Goal: Task Accomplishment & Management: Use online tool/utility

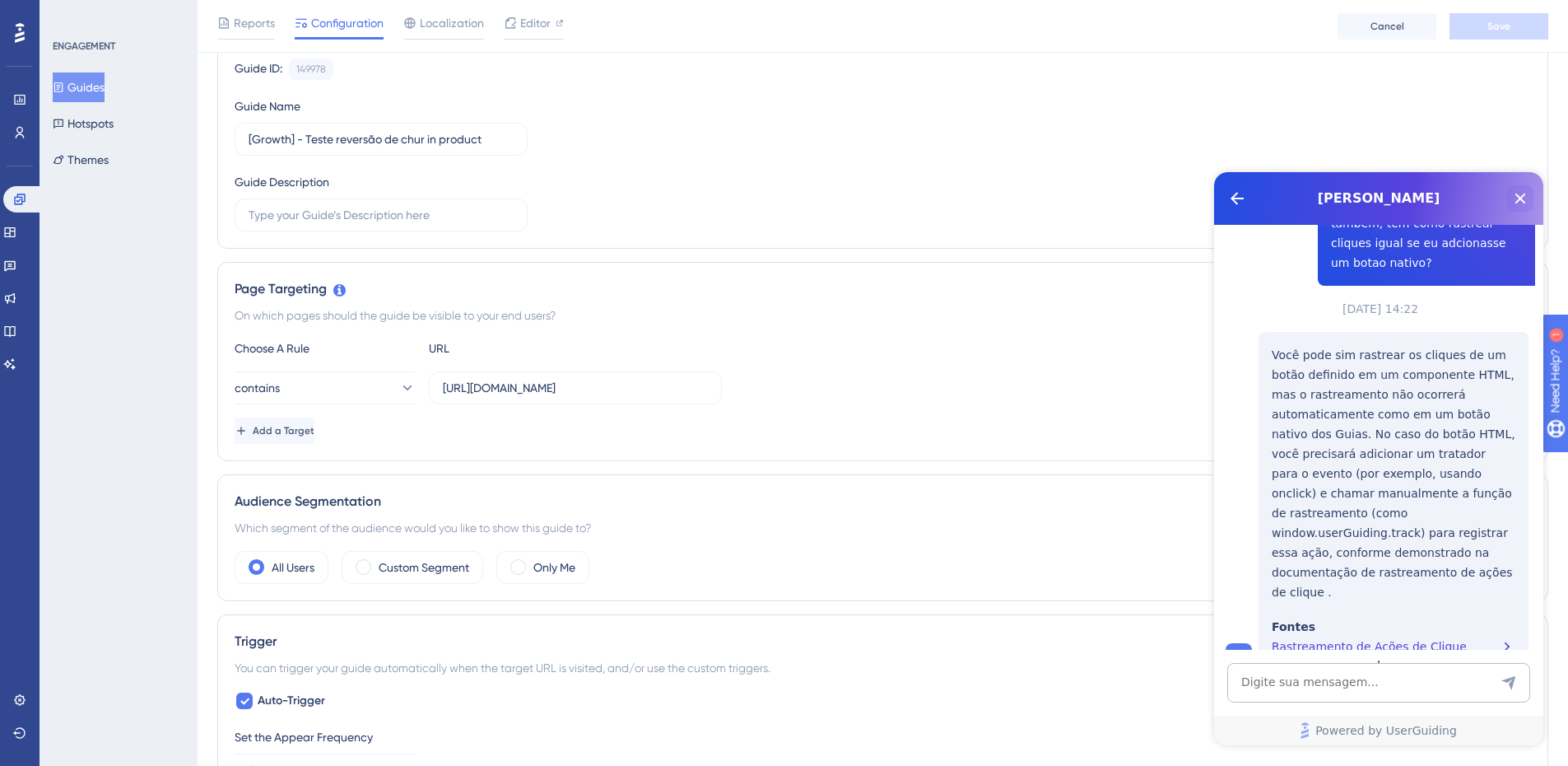
click at [1514, 205] on icon "Close Button" at bounding box center [1521, 199] width 20 height 20
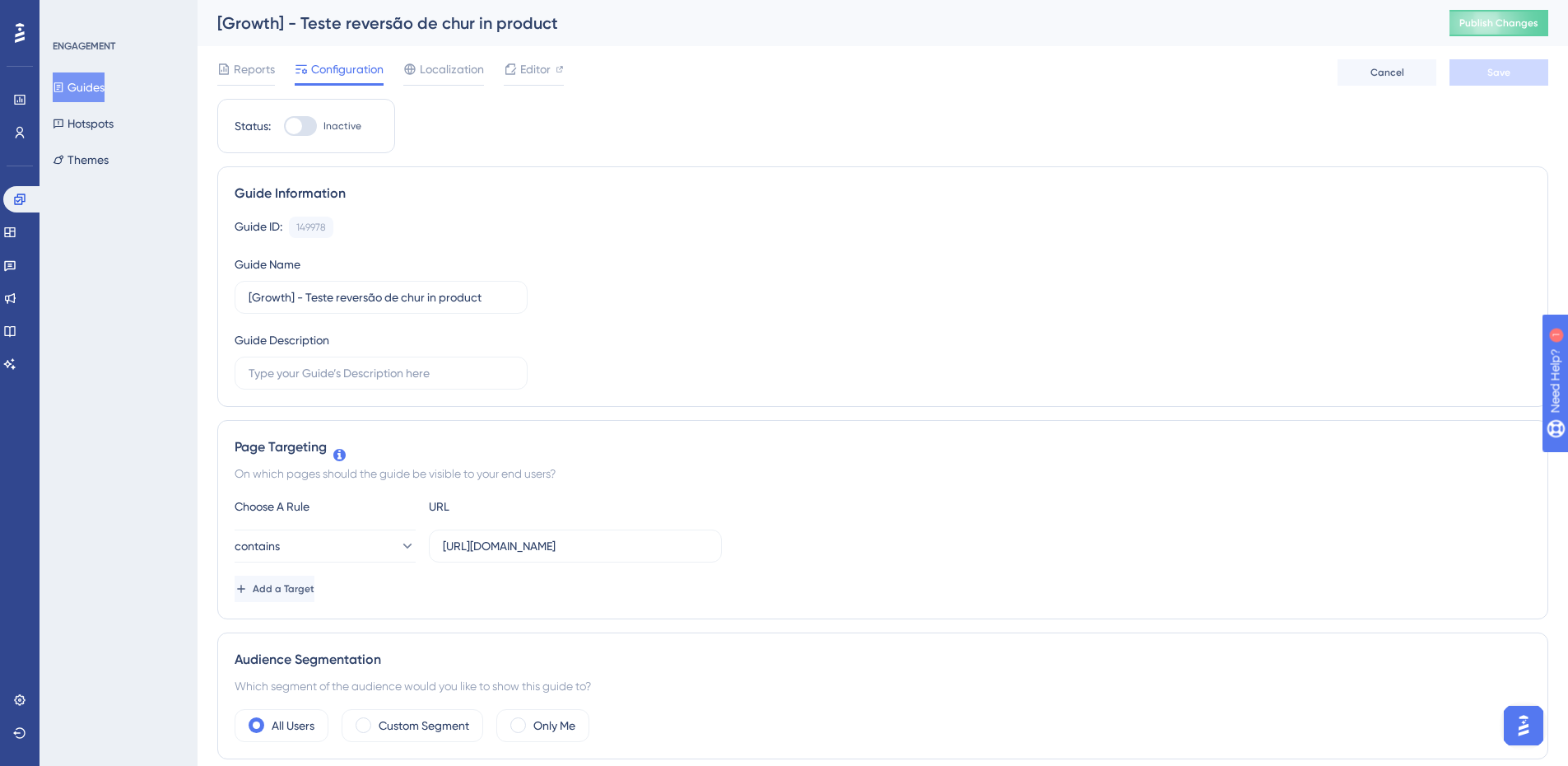
click at [94, 99] on button "Guides" at bounding box center [79, 87] width 52 height 30
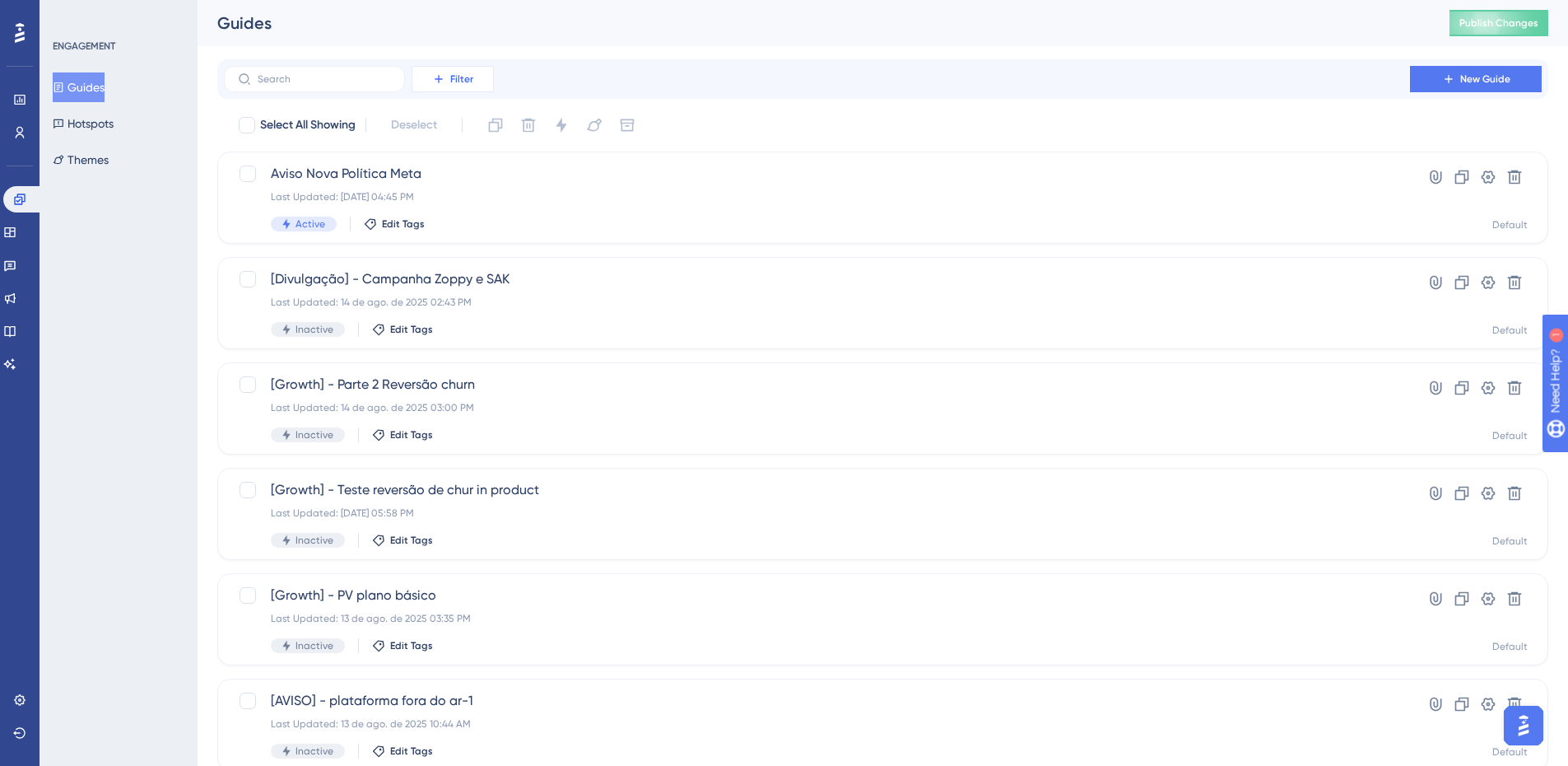
click at [438, 88] on button "Filter" at bounding box center [453, 79] width 82 height 26
click at [483, 220] on div "Status Status" at bounding box center [469, 225] width 94 height 33
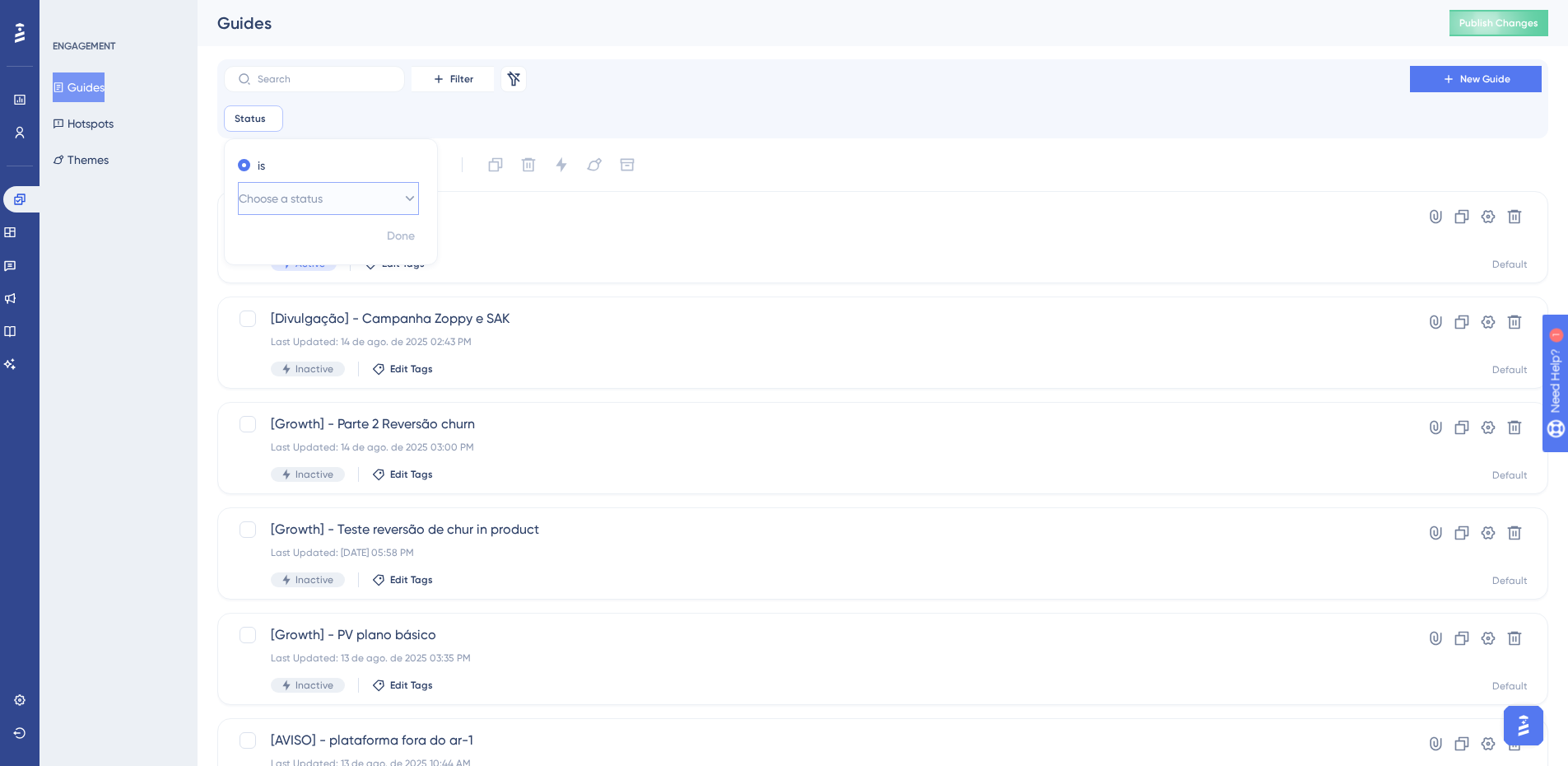
click at [339, 190] on button "Choose a status" at bounding box center [328, 198] width 181 height 33
click at [319, 243] on div "Active Active" at bounding box center [328, 249] width 160 height 33
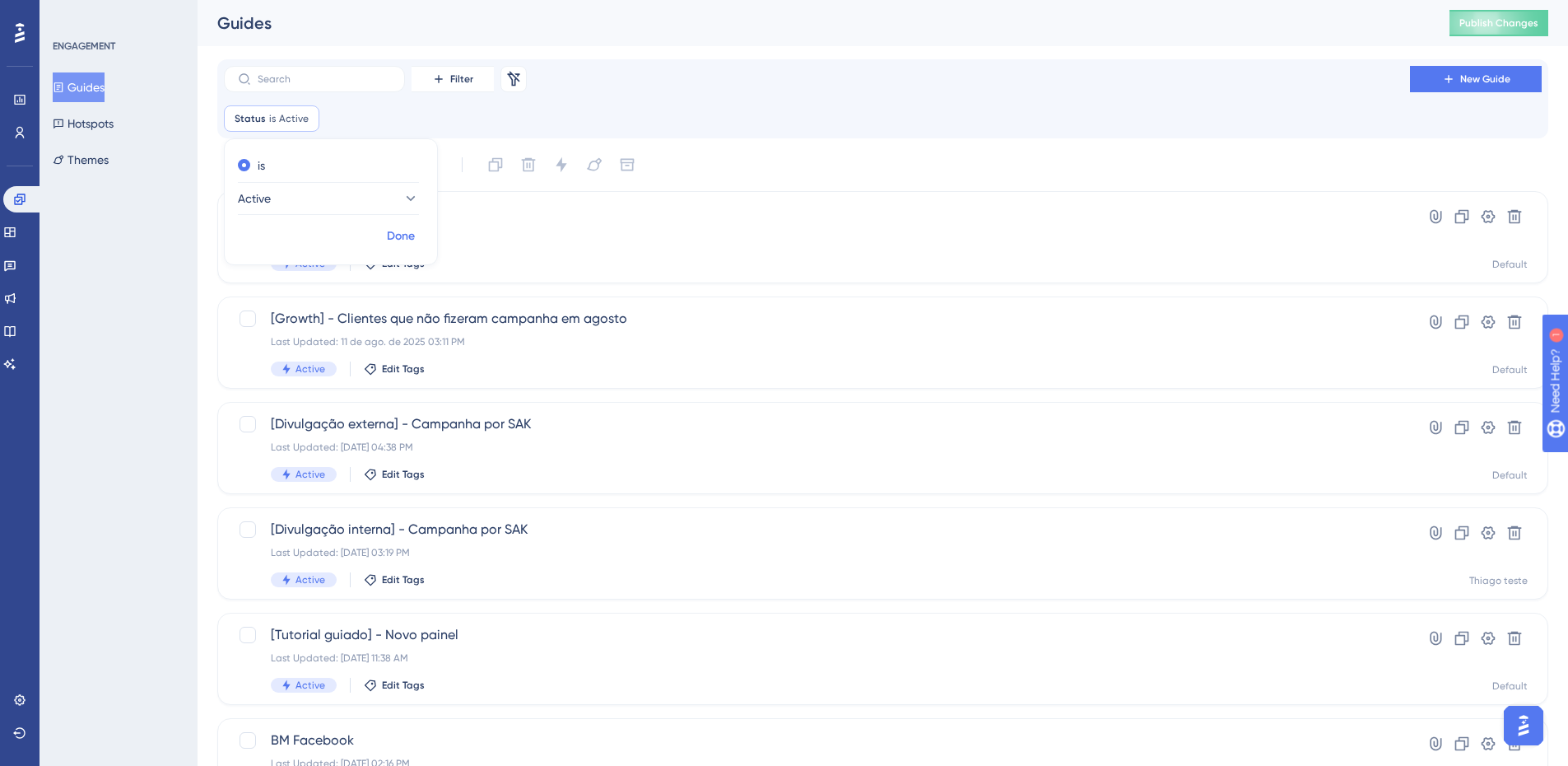
click at [396, 248] on button "Done" at bounding box center [401, 236] width 47 height 30
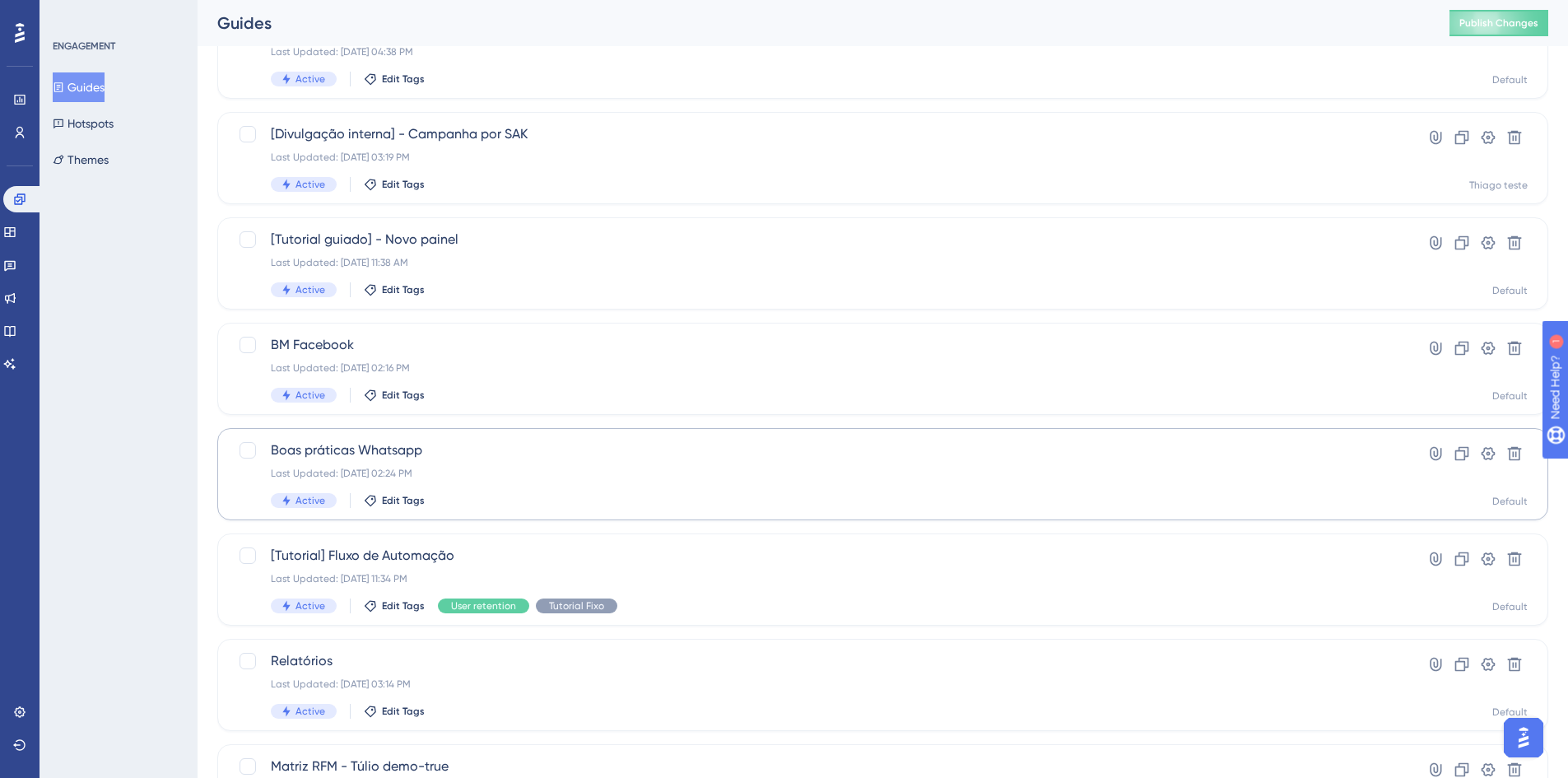
scroll to position [494, 0]
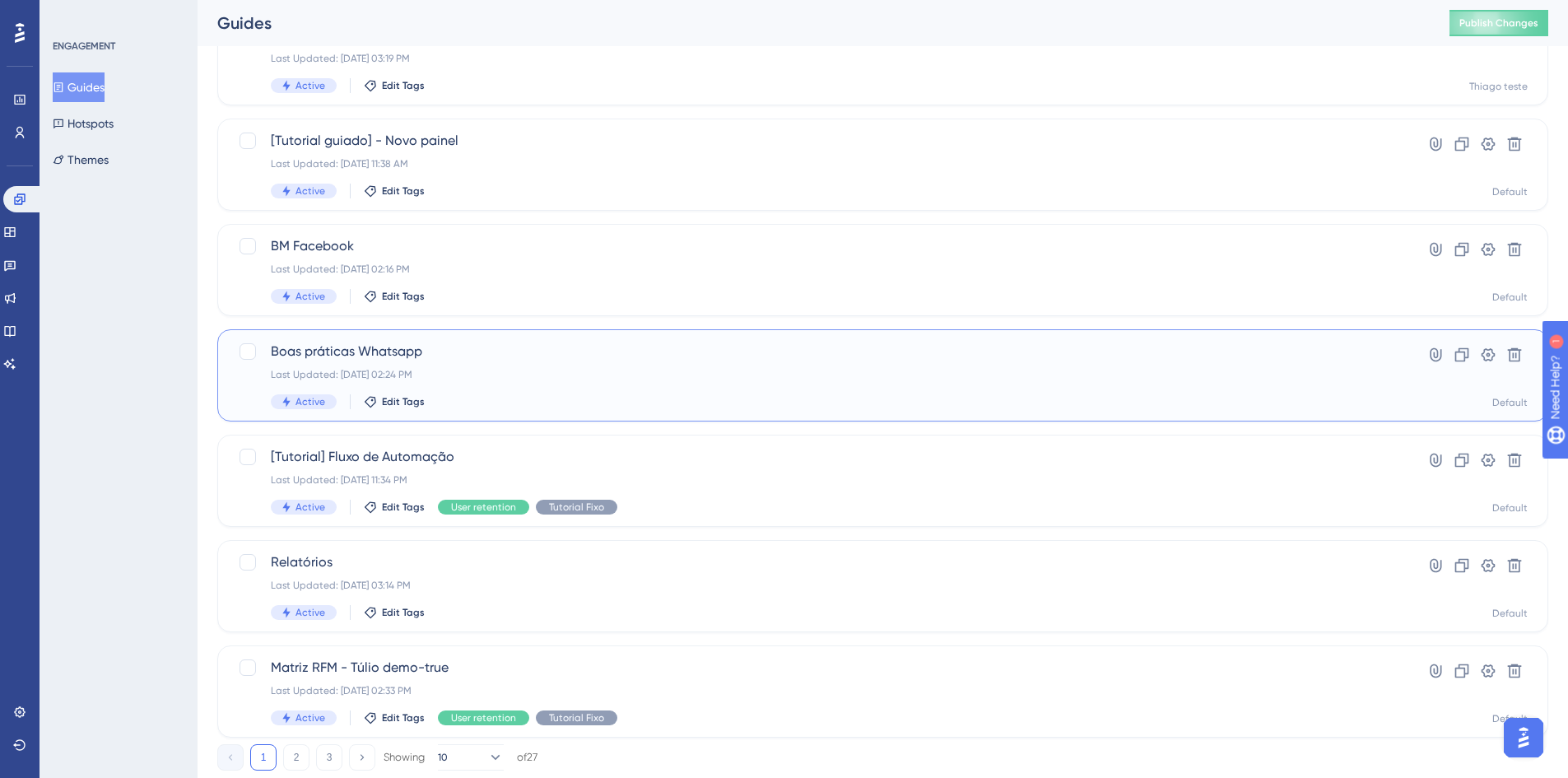
click at [487, 365] on div "Boas práticas Whatsapp Last Updated: 31 de mar. de 2025 02:24 PM Active Edit Ta…" at bounding box center [817, 375] width 1092 height 67
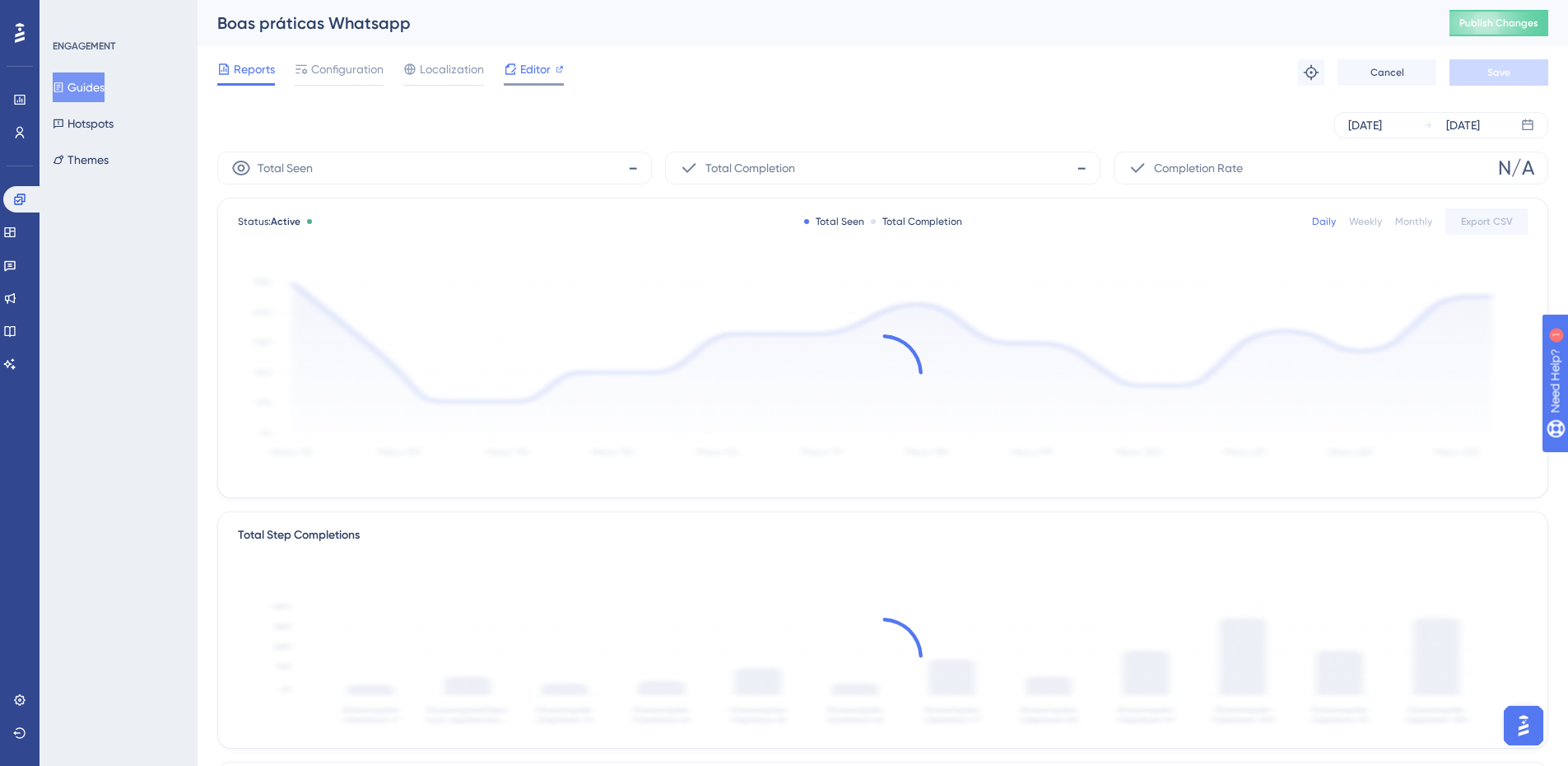
click at [521, 59] on span "Editor" at bounding box center [536, 69] width 30 height 20
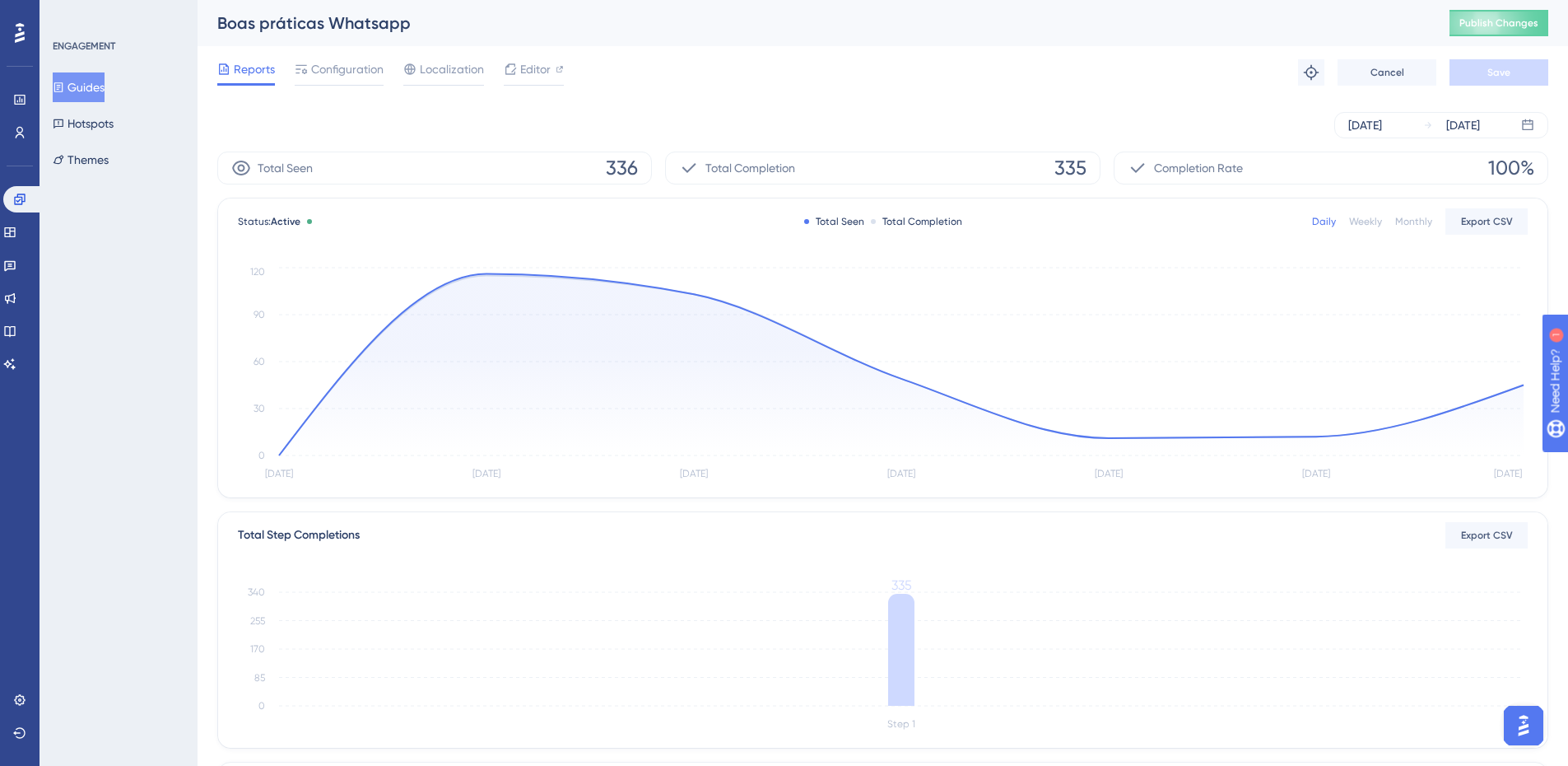
click at [82, 73] on button "Guides" at bounding box center [79, 87] width 52 height 30
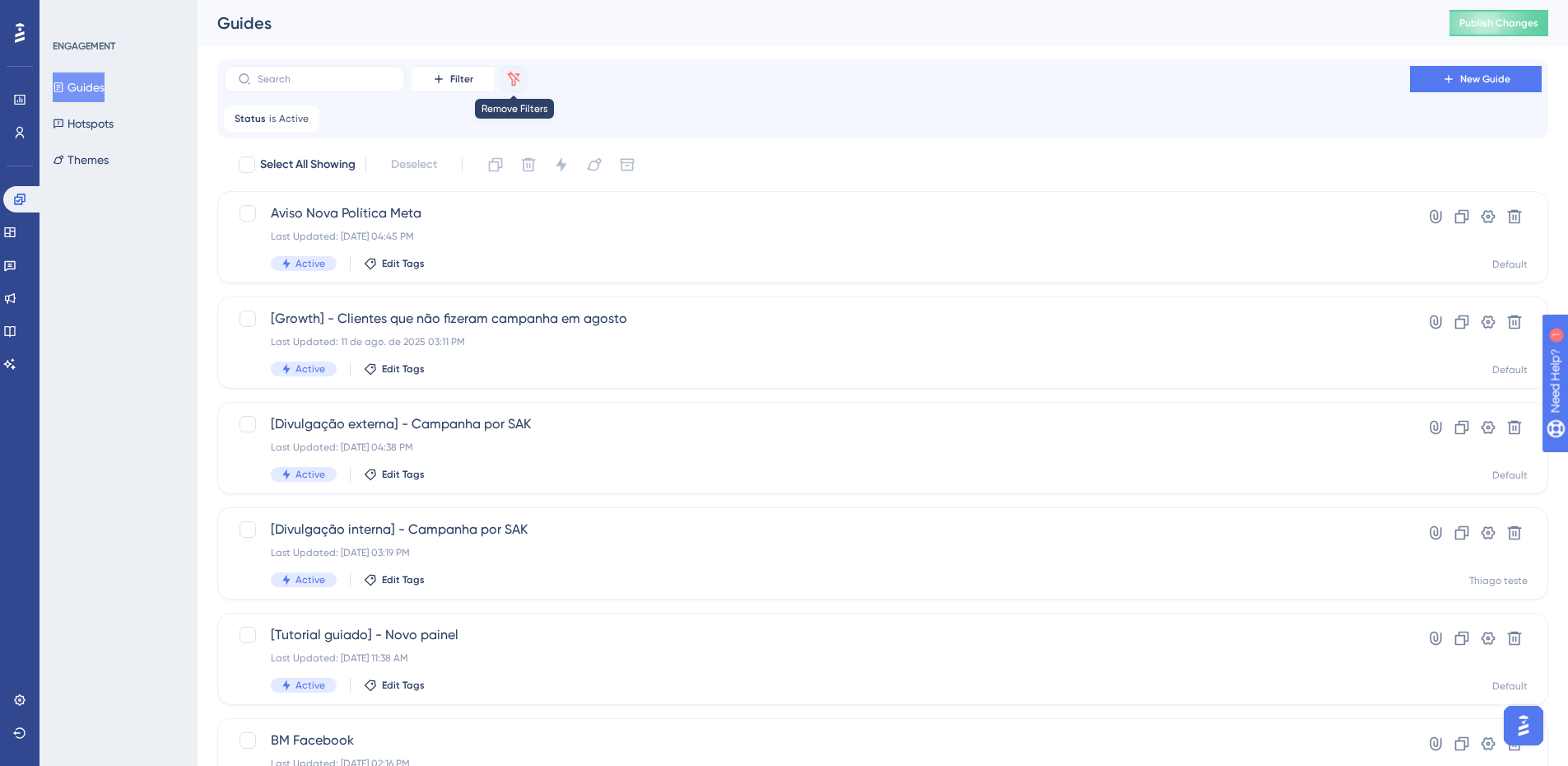
click at [506, 77] on icon at bounding box center [513, 79] width 16 height 16
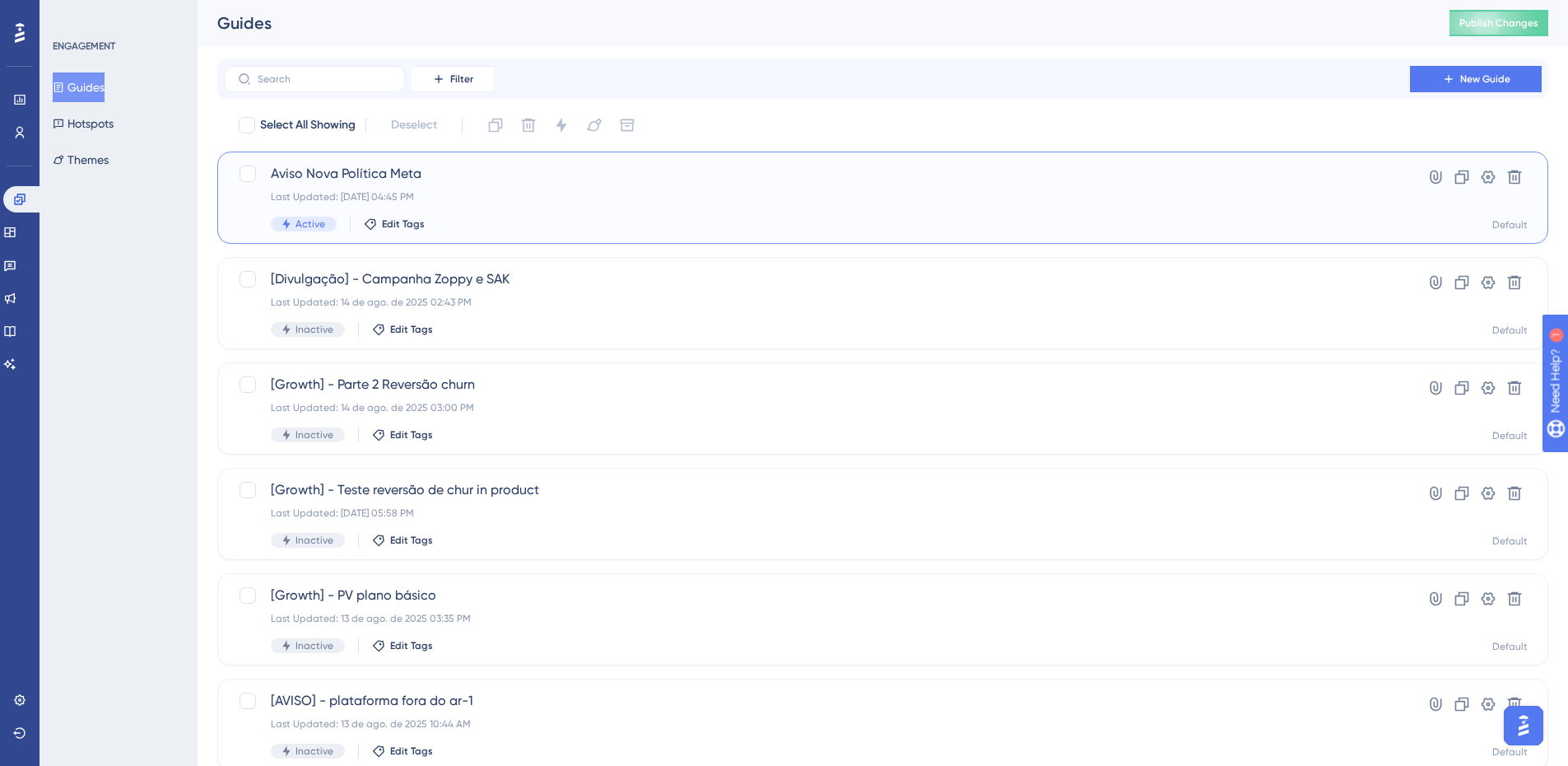
click at [496, 194] on div "Last Updated: 18 de ago. de 2025 04:45 PM" at bounding box center [817, 197] width 1092 height 13
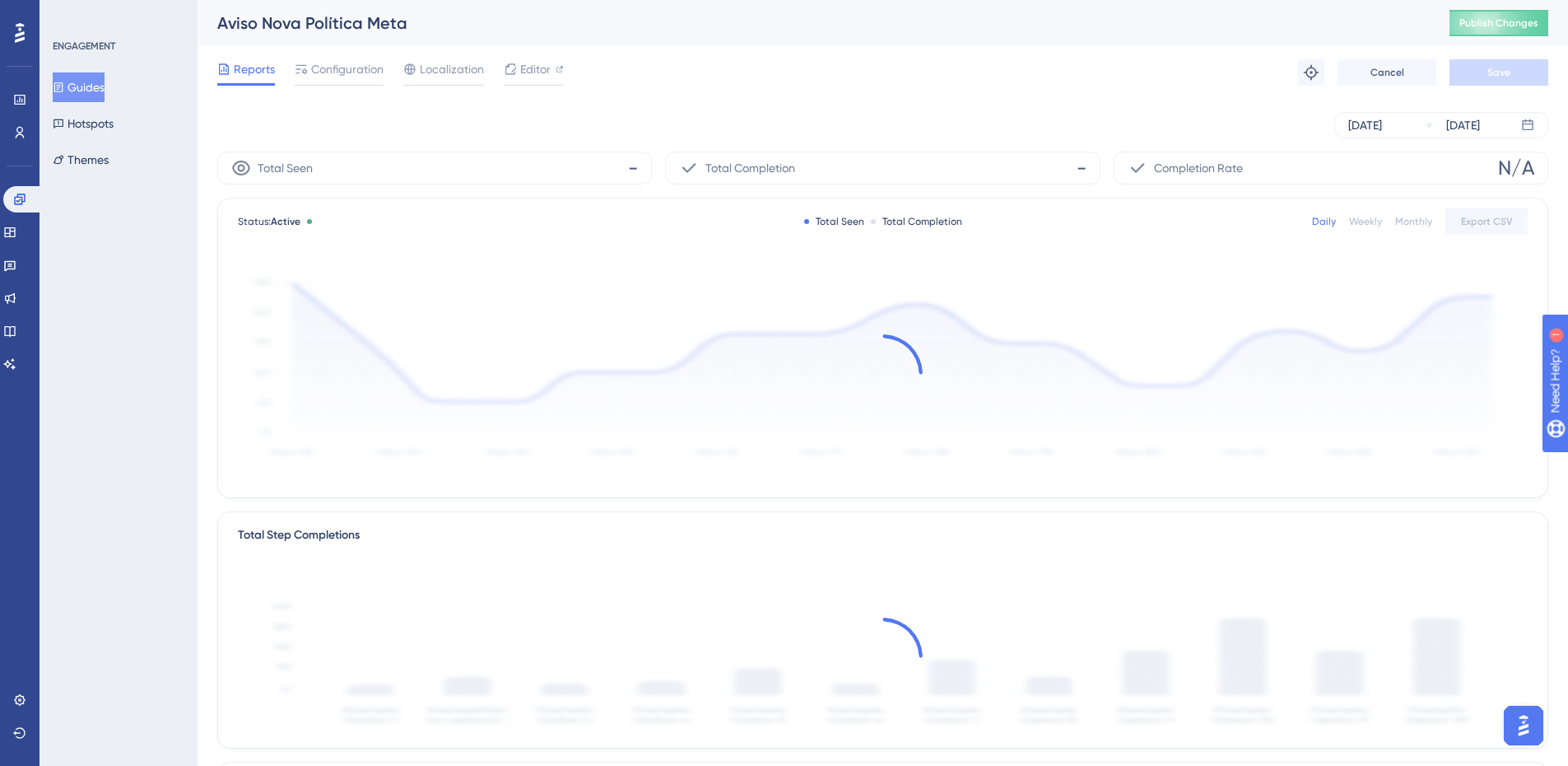
click at [344, 52] on div "Reports Configuration Localization Editor Troubleshoot Cancel Save" at bounding box center [883, 72] width 1331 height 53
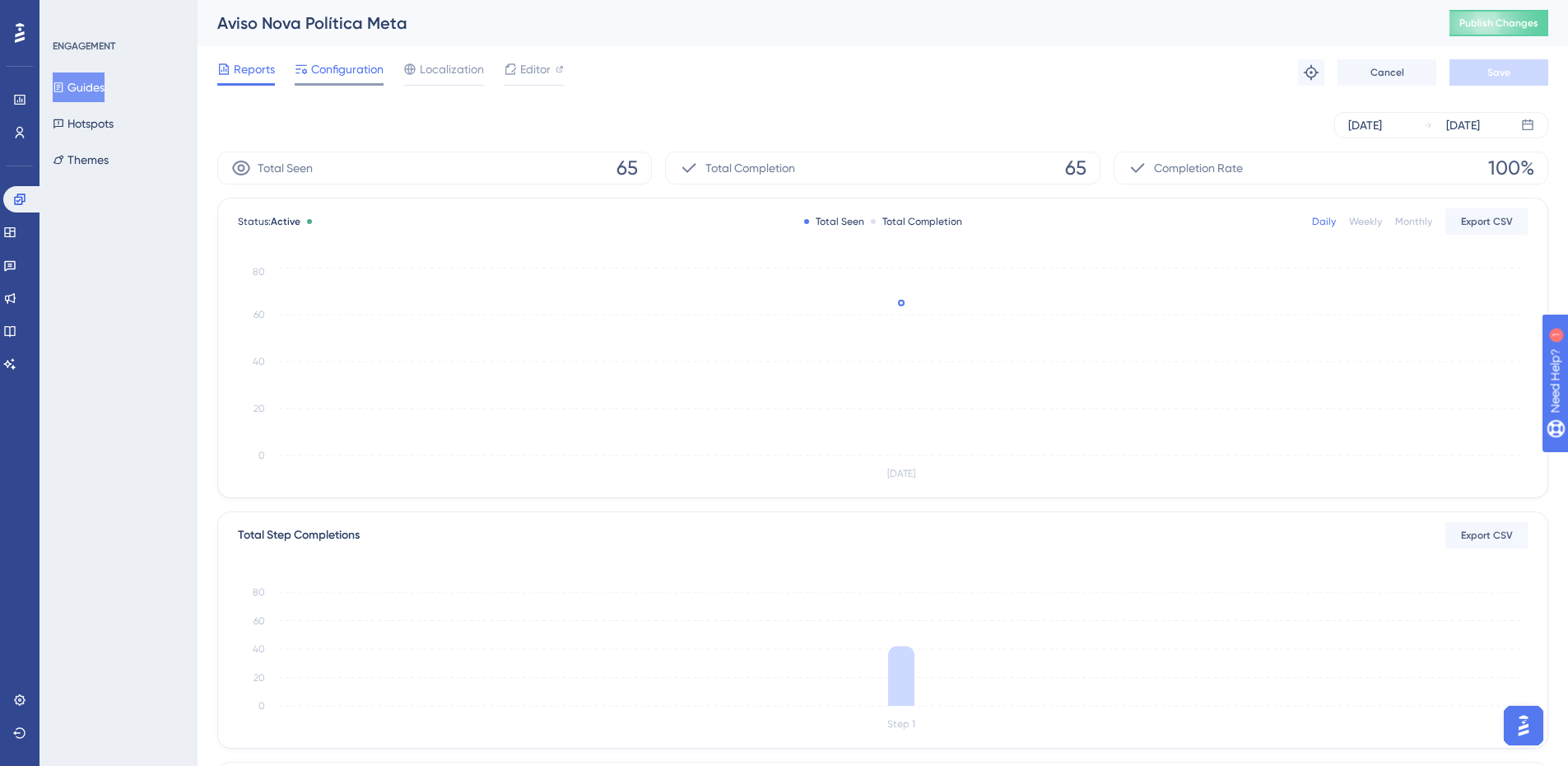
click at [352, 67] on span "Configuration" at bounding box center [347, 69] width 72 height 20
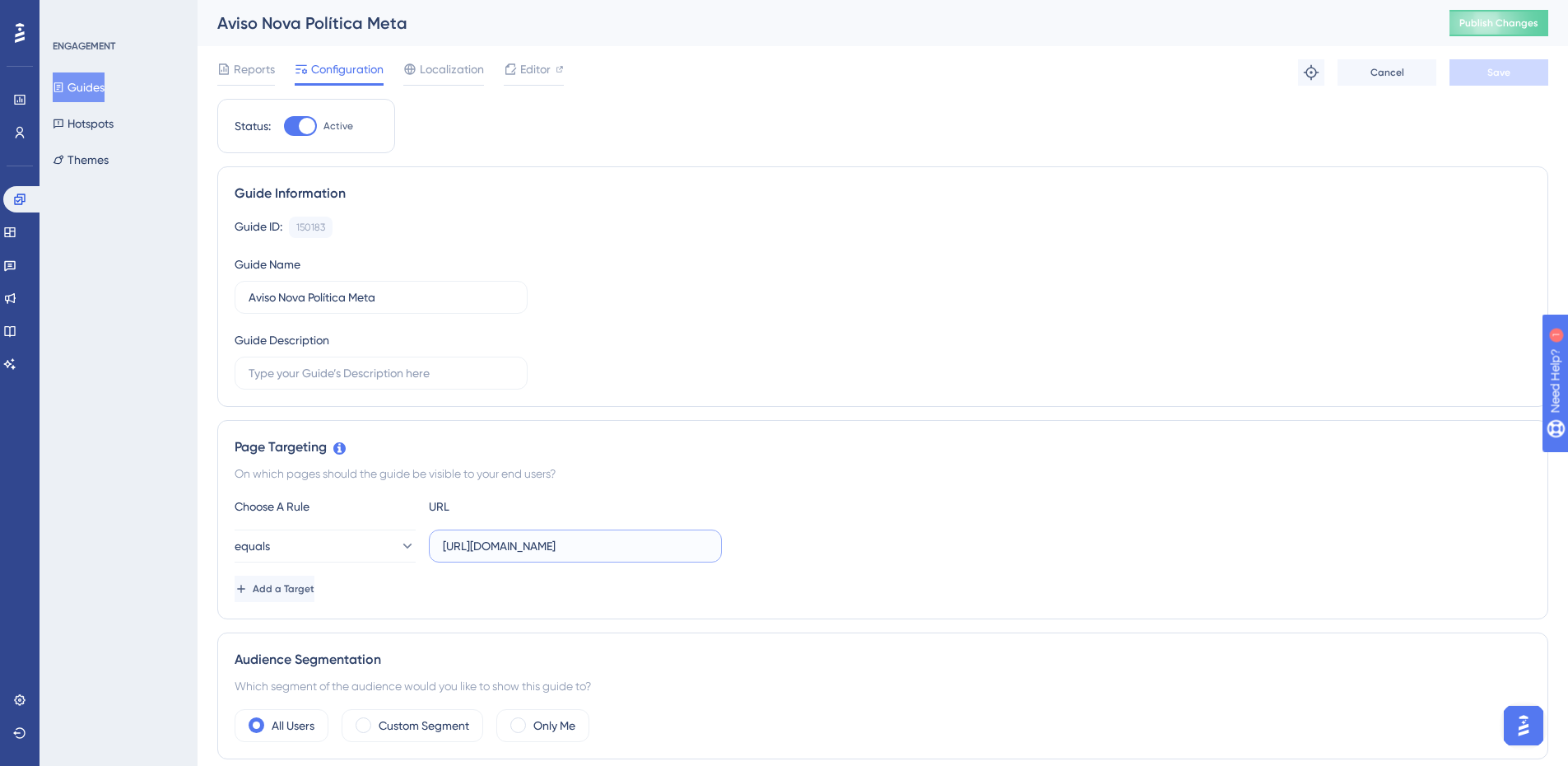
click at [665, 554] on input "https://app.zoppy.com.br/dashboard/reports" at bounding box center [575, 546] width 265 height 18
type input "https://app.zoppy.com.br/dashboard"
click at [340, 537] on button "equals" at bounding box center [325, 546] width 181 height 33
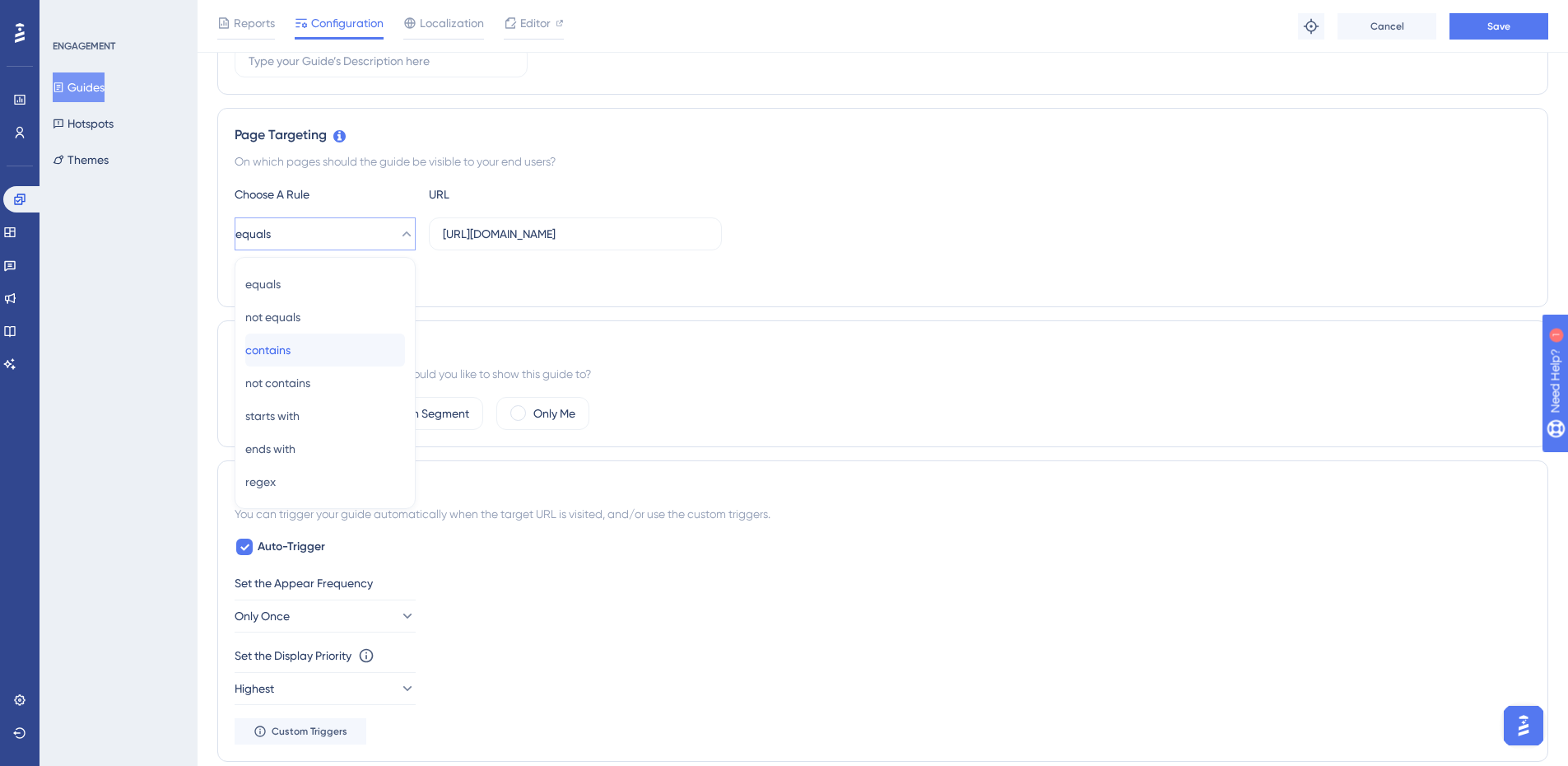
click at [305, 338] on div "contains contains" at bounding box center [325, 350] width 160 height 33
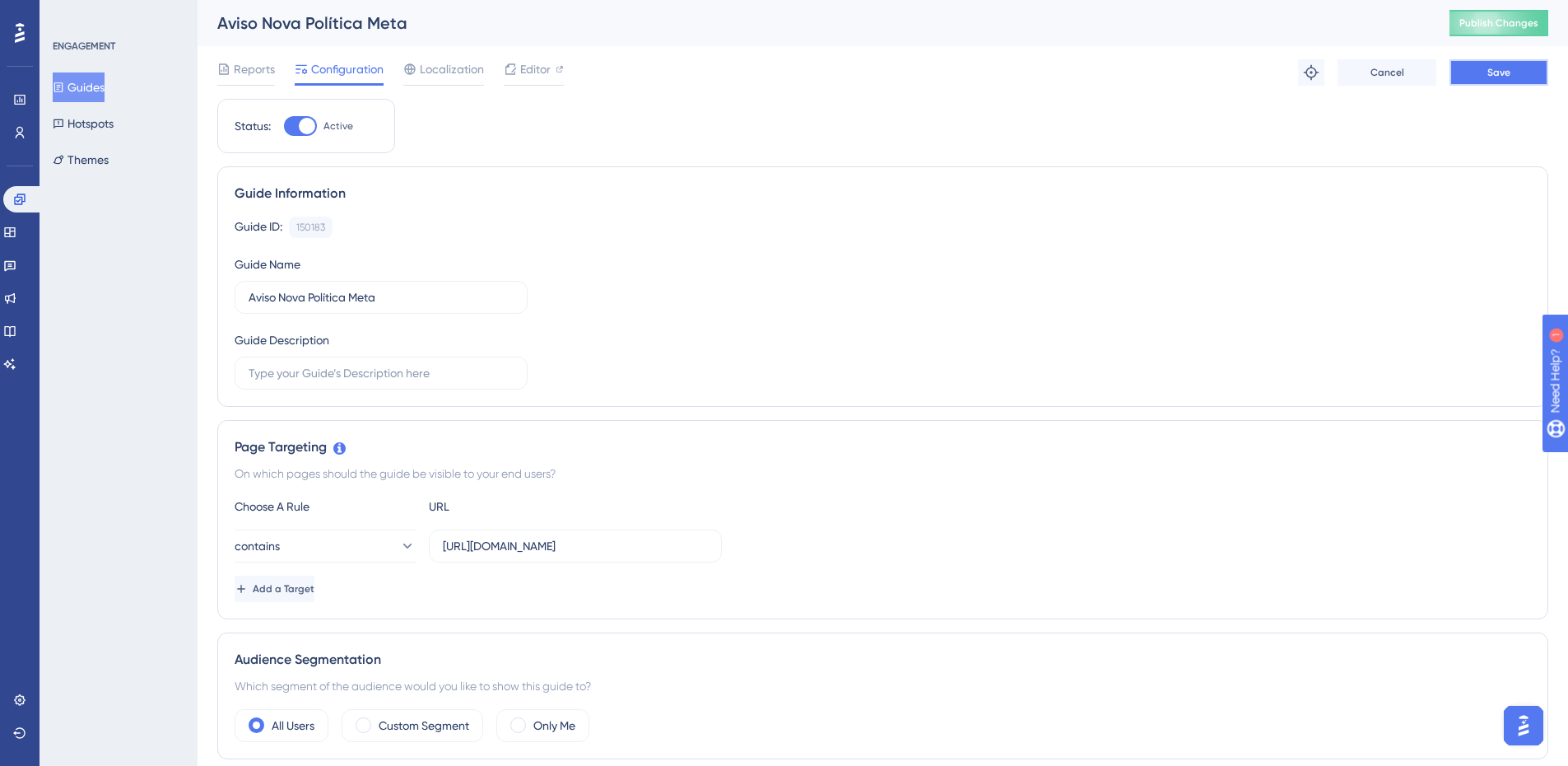
drag, startPoint x: 1491, startPoint y: 73, endPoint x: 1491, endPoint y: 60, distance: 13.0
click at [1491, 60] on button "Save" at bounding box center [1499, 72] width 98 height 26
click at [1502, 17] on span "Publish Changes" at bounding box center [1499, 22] width 79 height 13
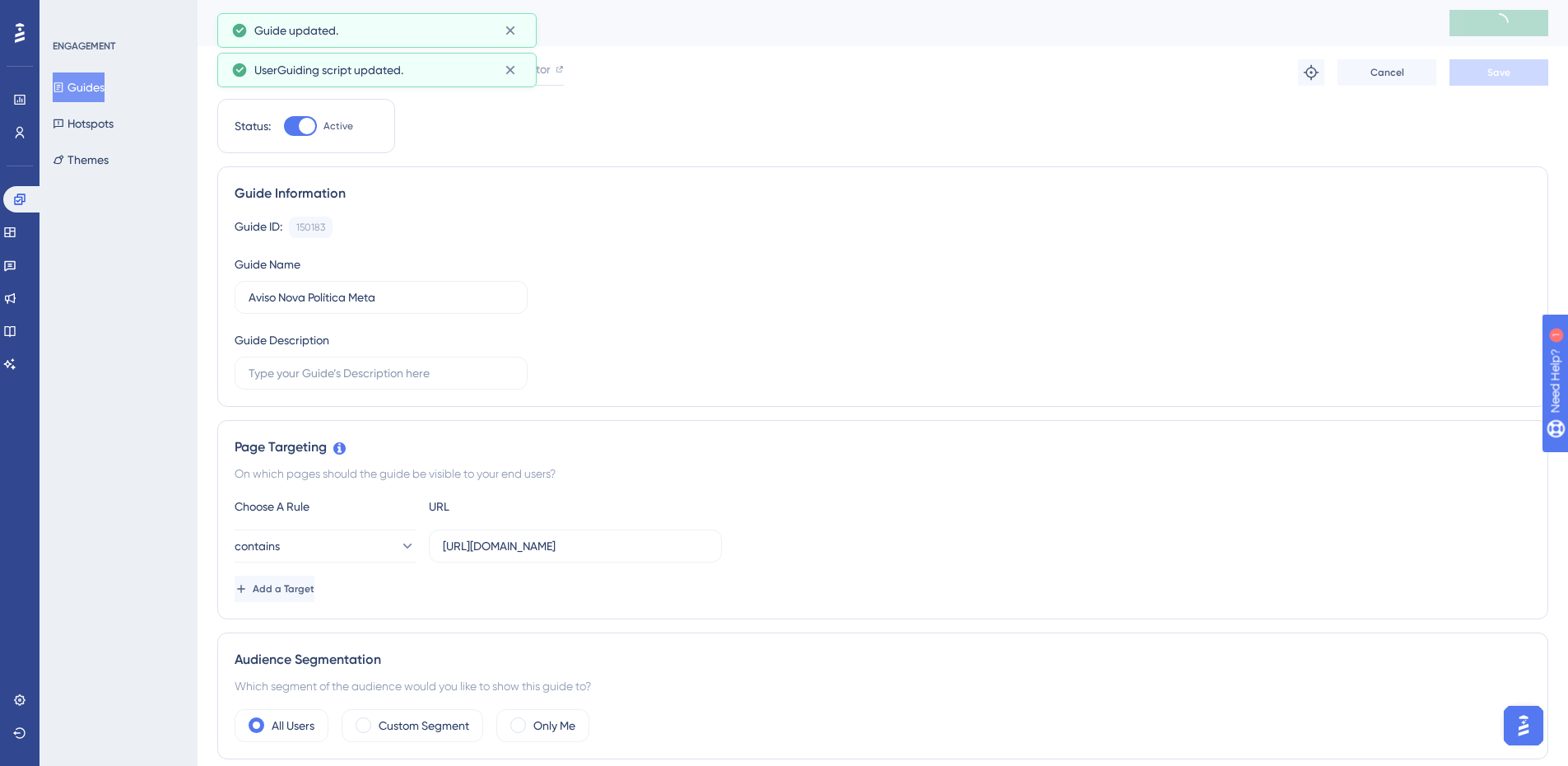
click at [105, 98] on button "Guides" at bounding box center [79, 87] width 52 height 30
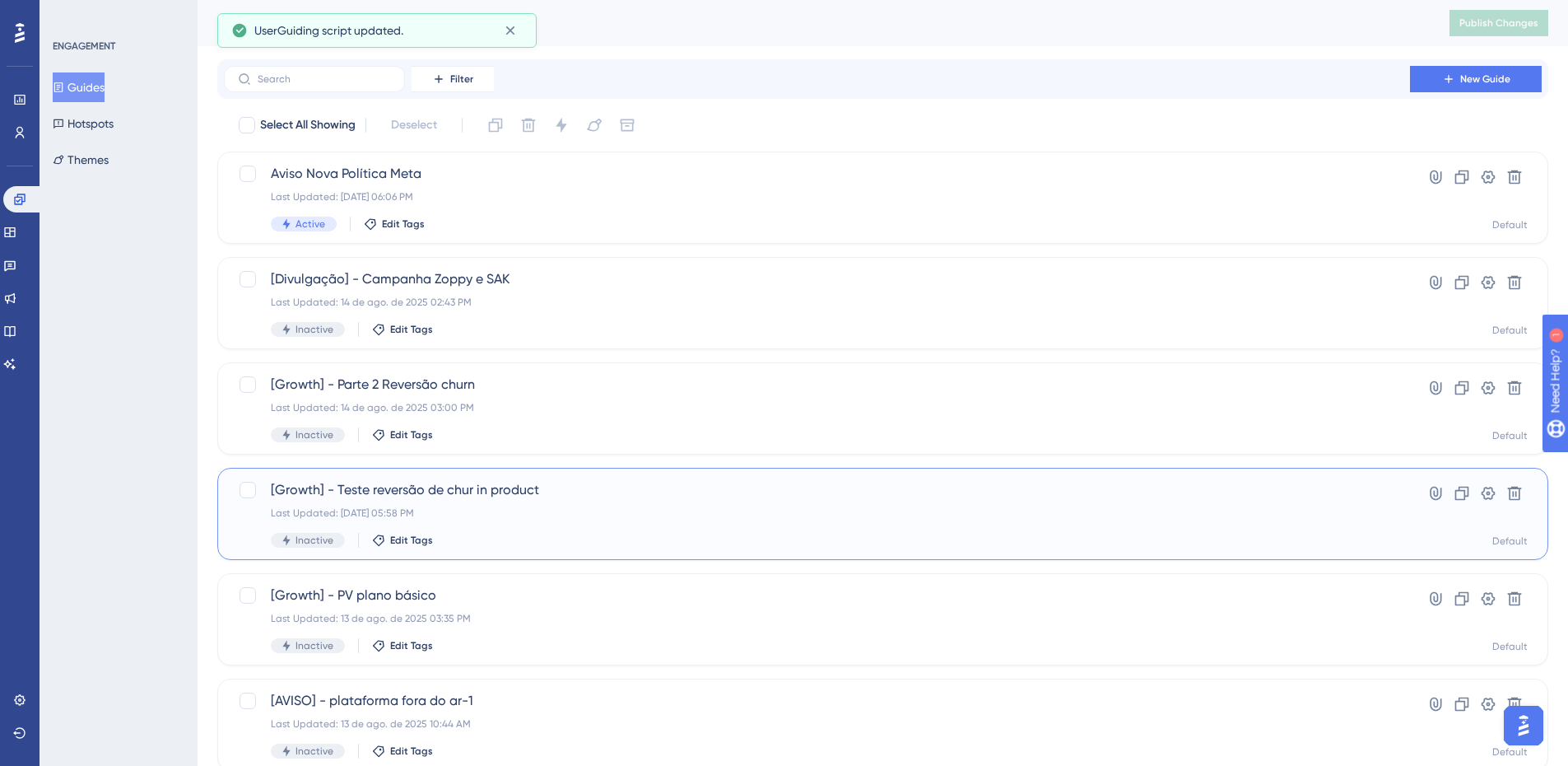
click at [560, 490] on span "[Growth] - Teste reversão de chur in product" at bounding box center [817, 490] width 1092 height 20
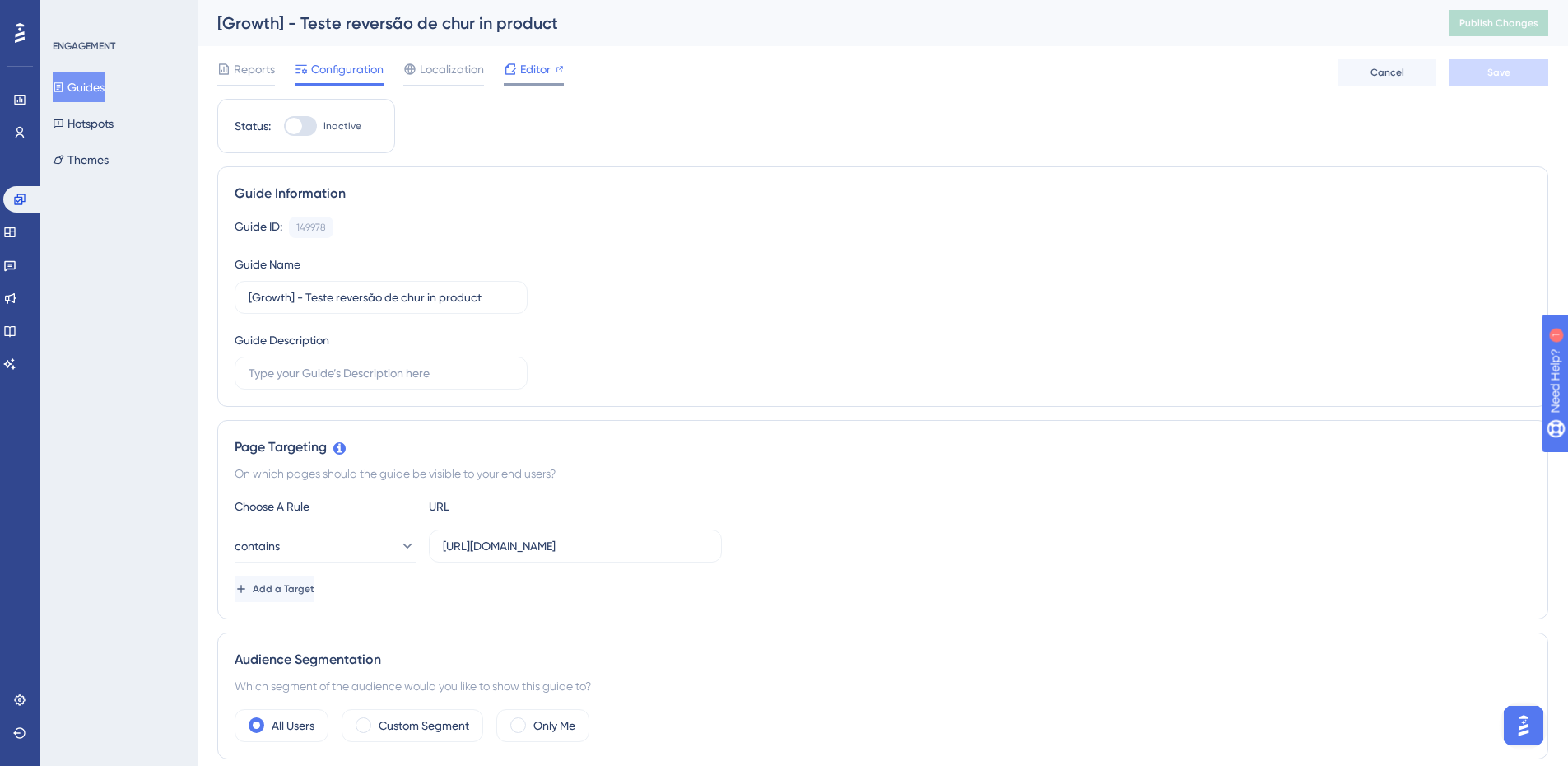
click at [531, 77] on span "Editor" at bounding box center [536, 69] width 30 height 20
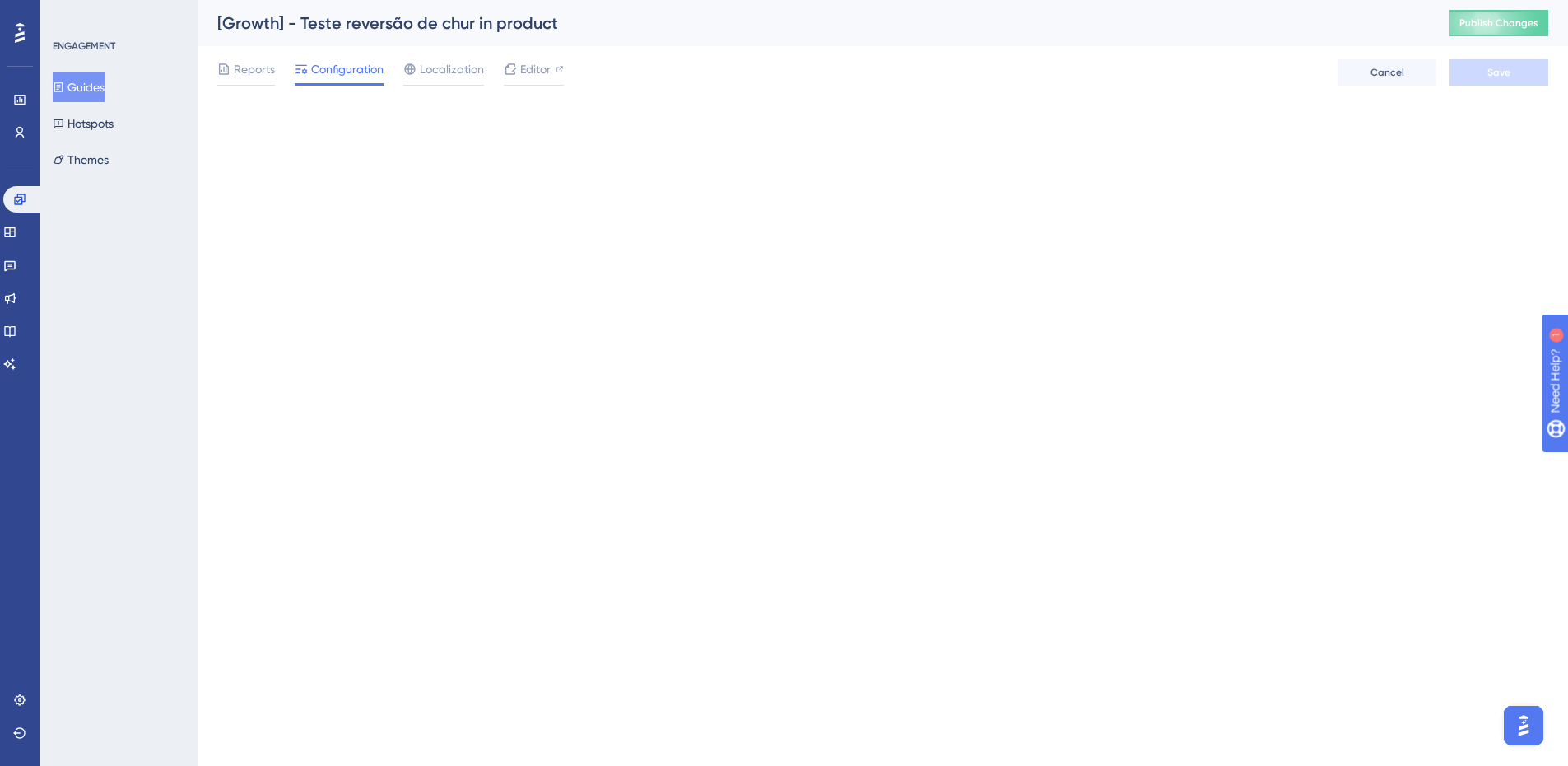
click at [84, 82] on button "Guides" at bounding box center [79, 87] width 52 height 30
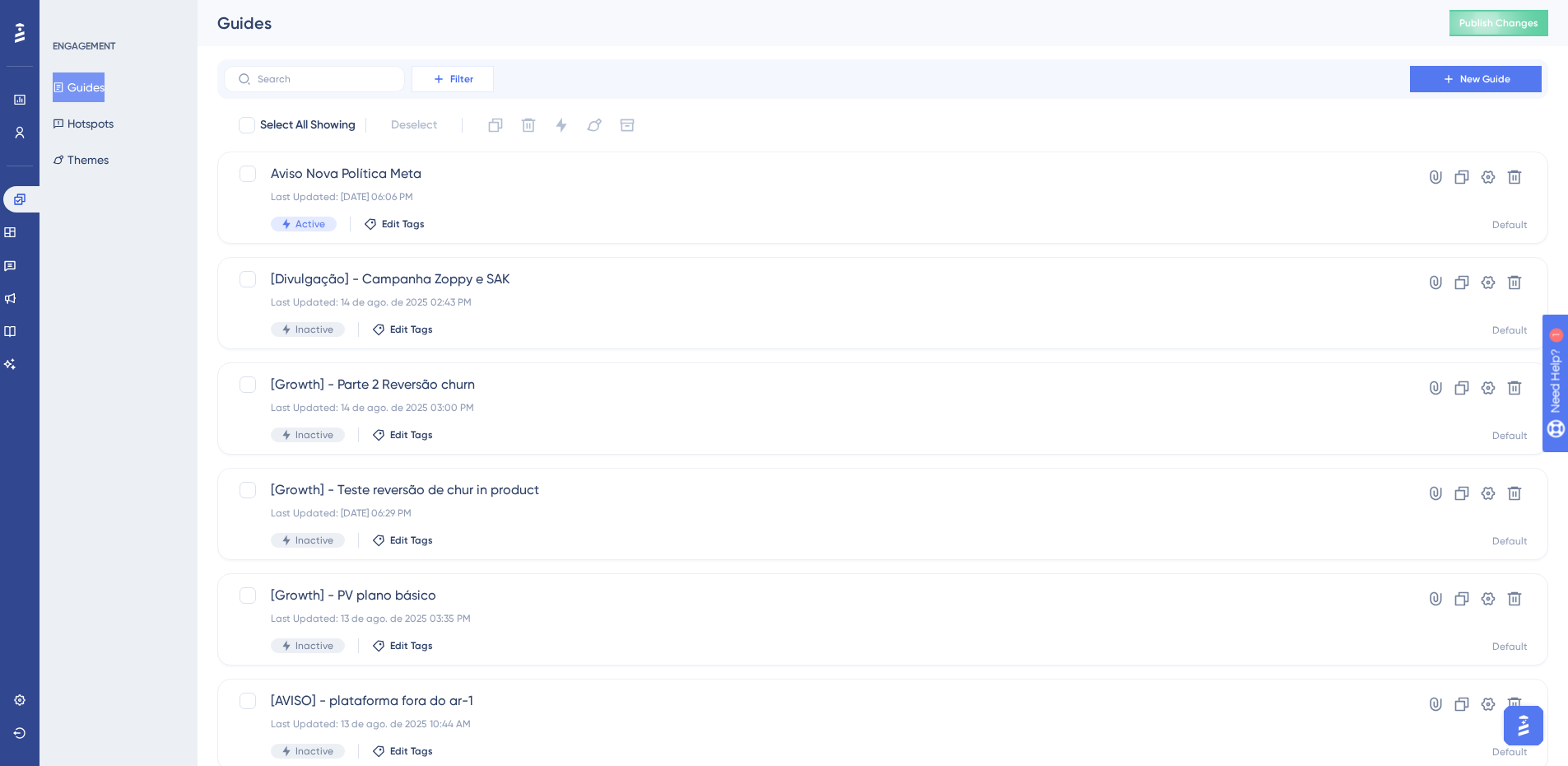
click at [470, 78] on span "Filter" at bounding box center [462, 79] width 23 height 13
click at [487, 243] on div "Date Created Date Created" at bounding box center [469, 258] width 94 height 33
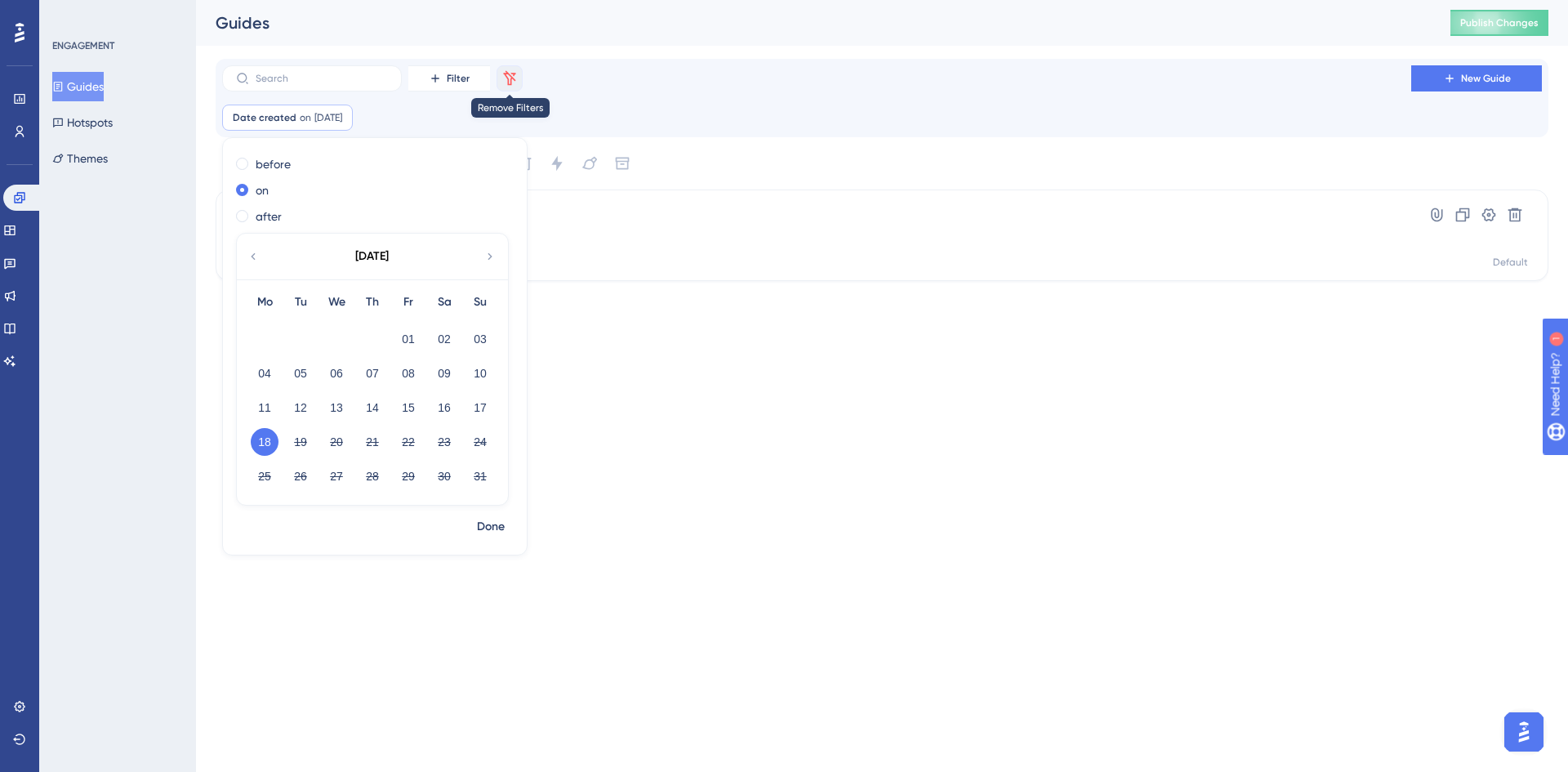
click at [510, 75] on icon at bounding box center [510, 77] width 12 height 15
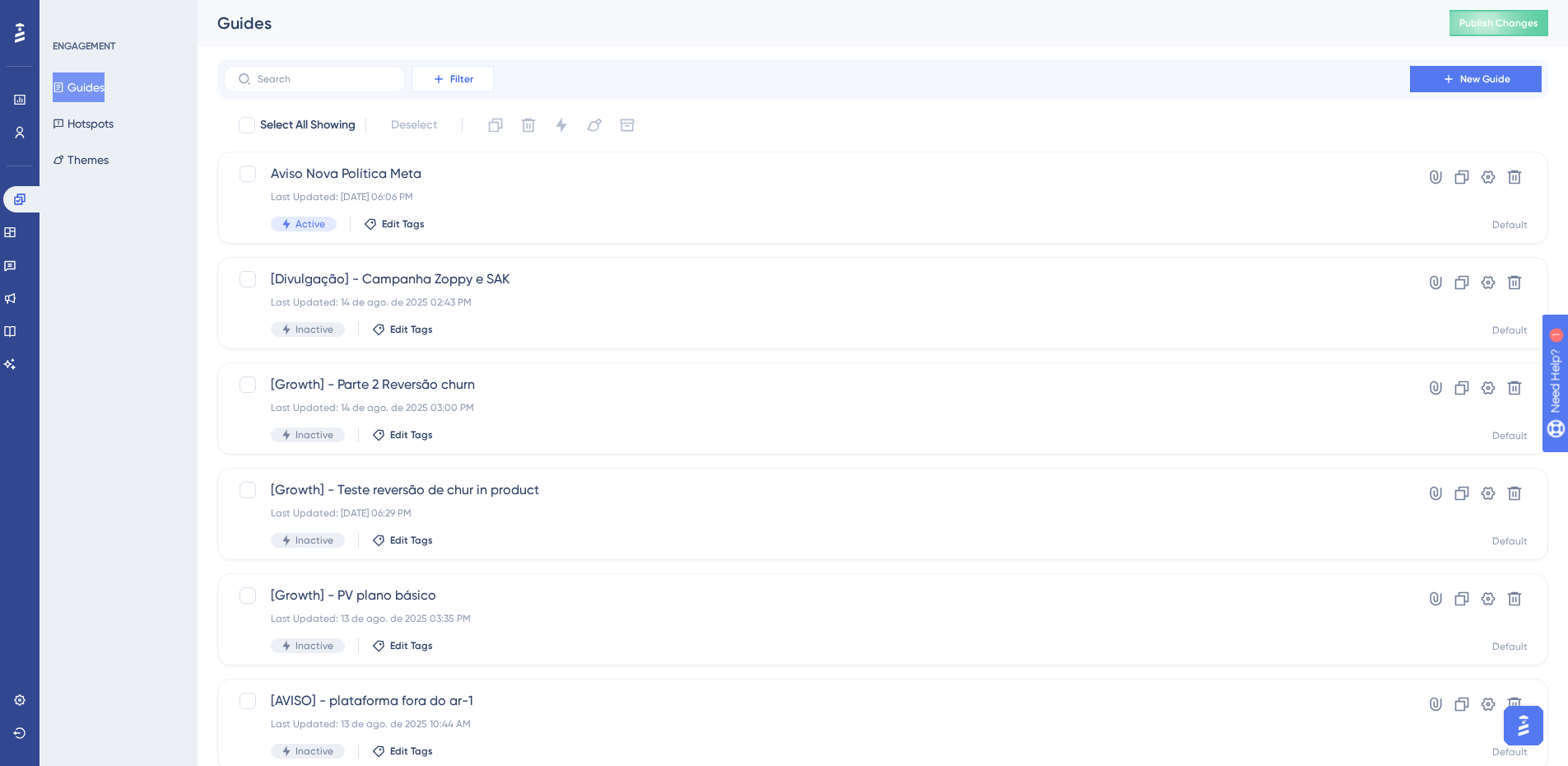
click at [477, 84] on button "Filter" at bounding box center [453, 79] width 82 height 26
click at [474, 236] on div "Status Status" at bounding box center [469, 225] width 94 height 33
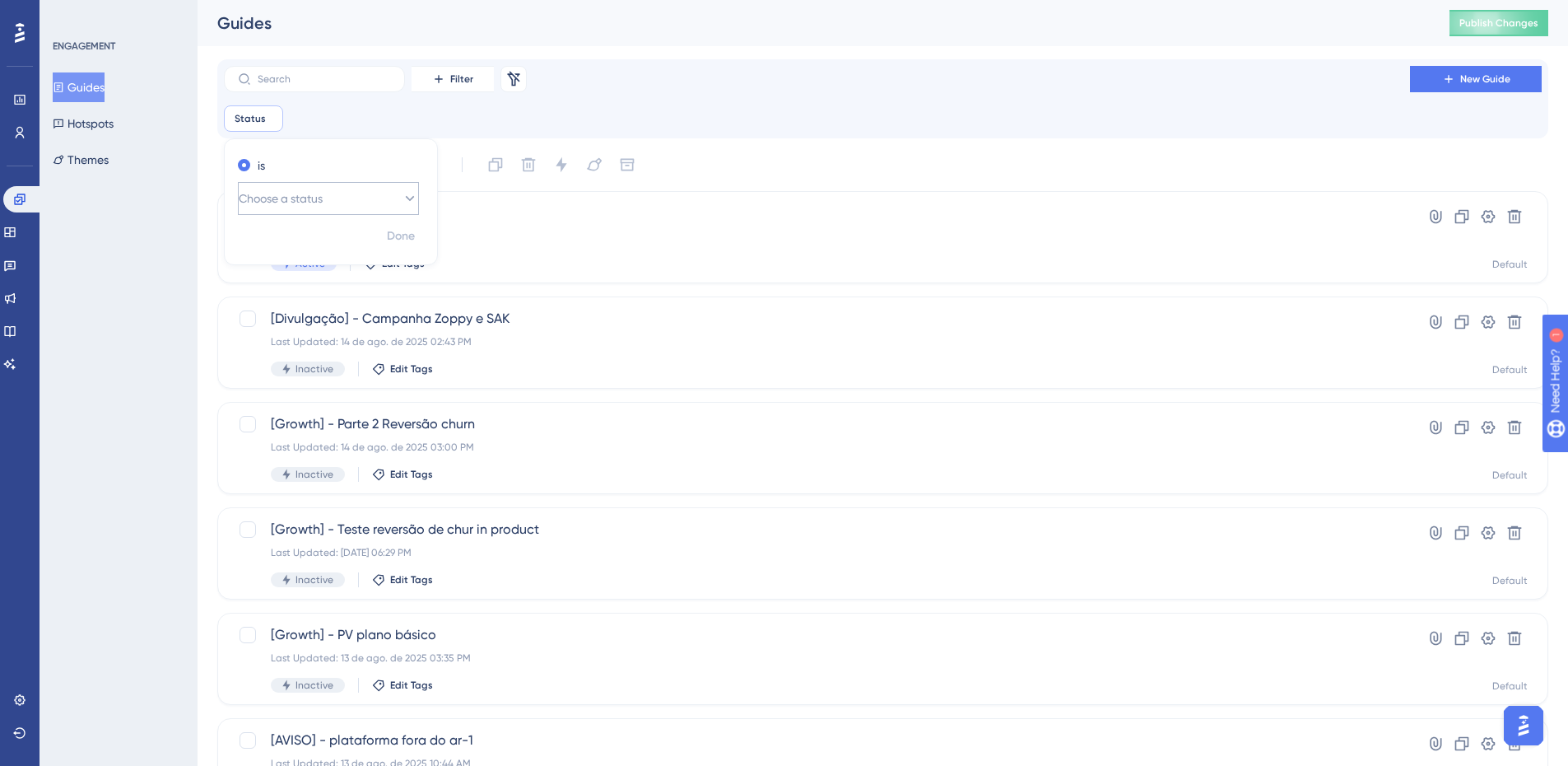
click at [380, 193] on button "Choose a status" at bounding box center [328, 198] width 181 height 33
click at [351, 255] on div "Active Active" at bounding box center [328, 249] width 160 height 33
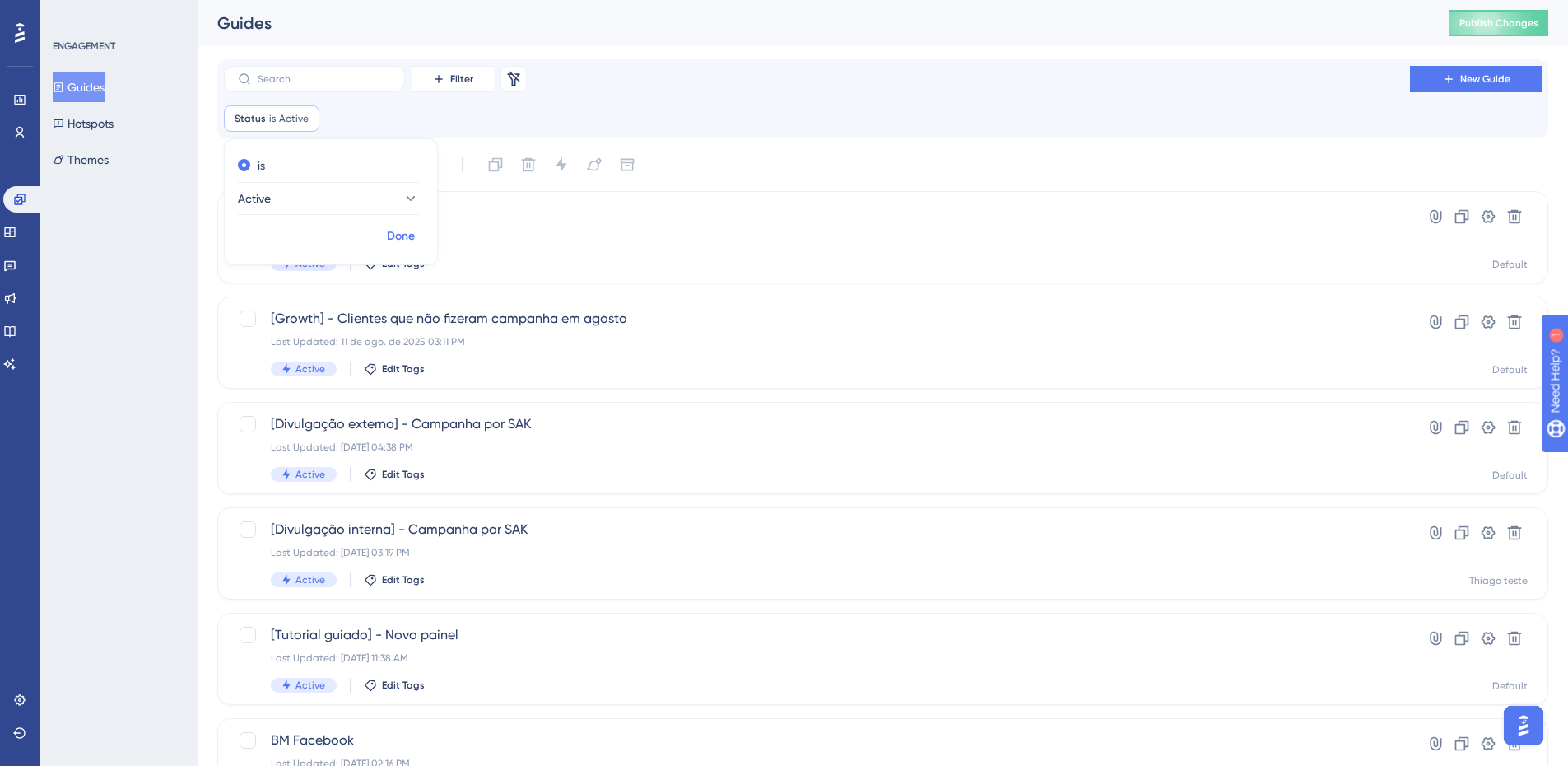
click at [394, 244] on span "Done" at bounding box center [401, 236] width 28 height 20
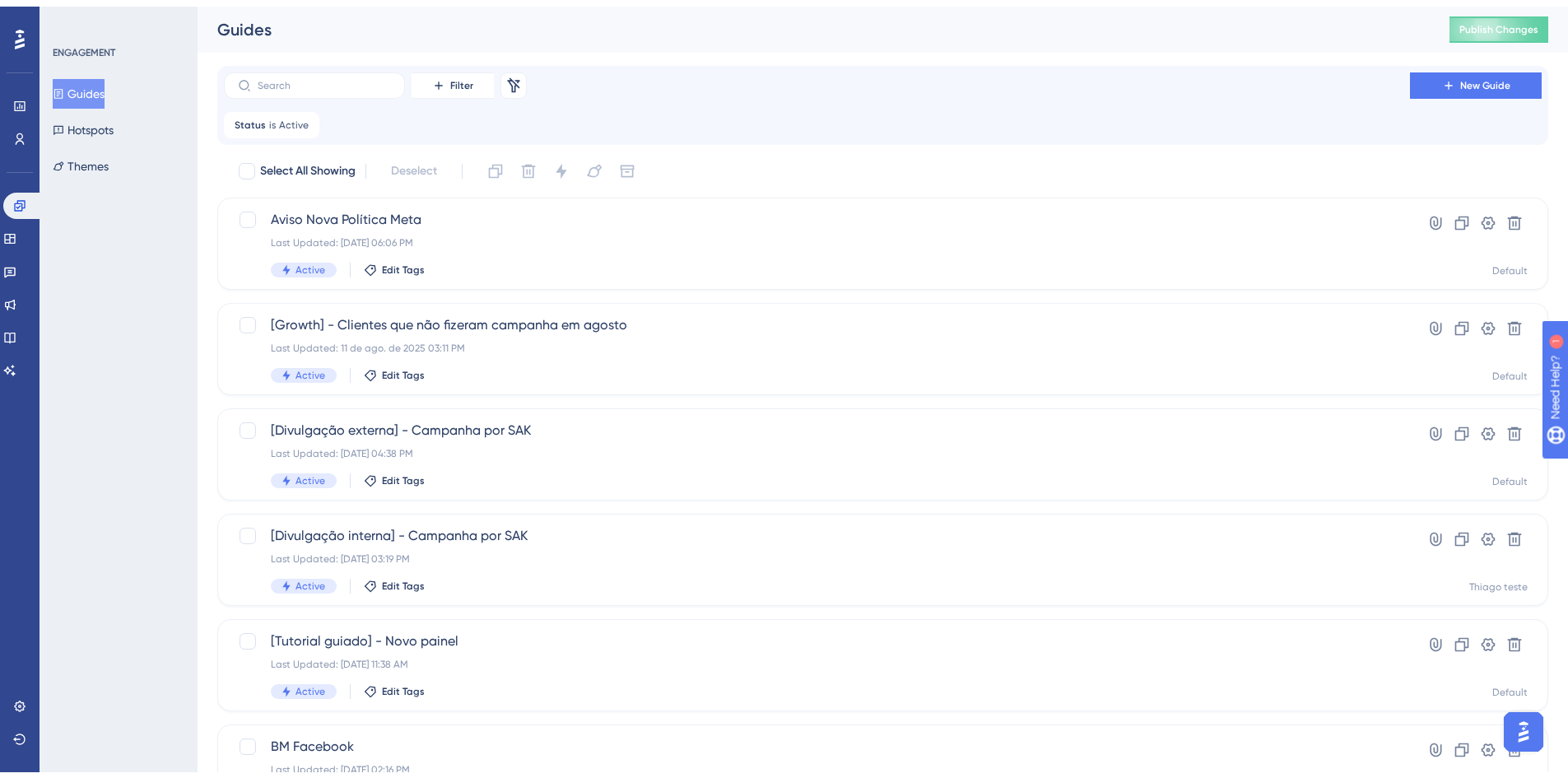
scroll to position [247, 0]
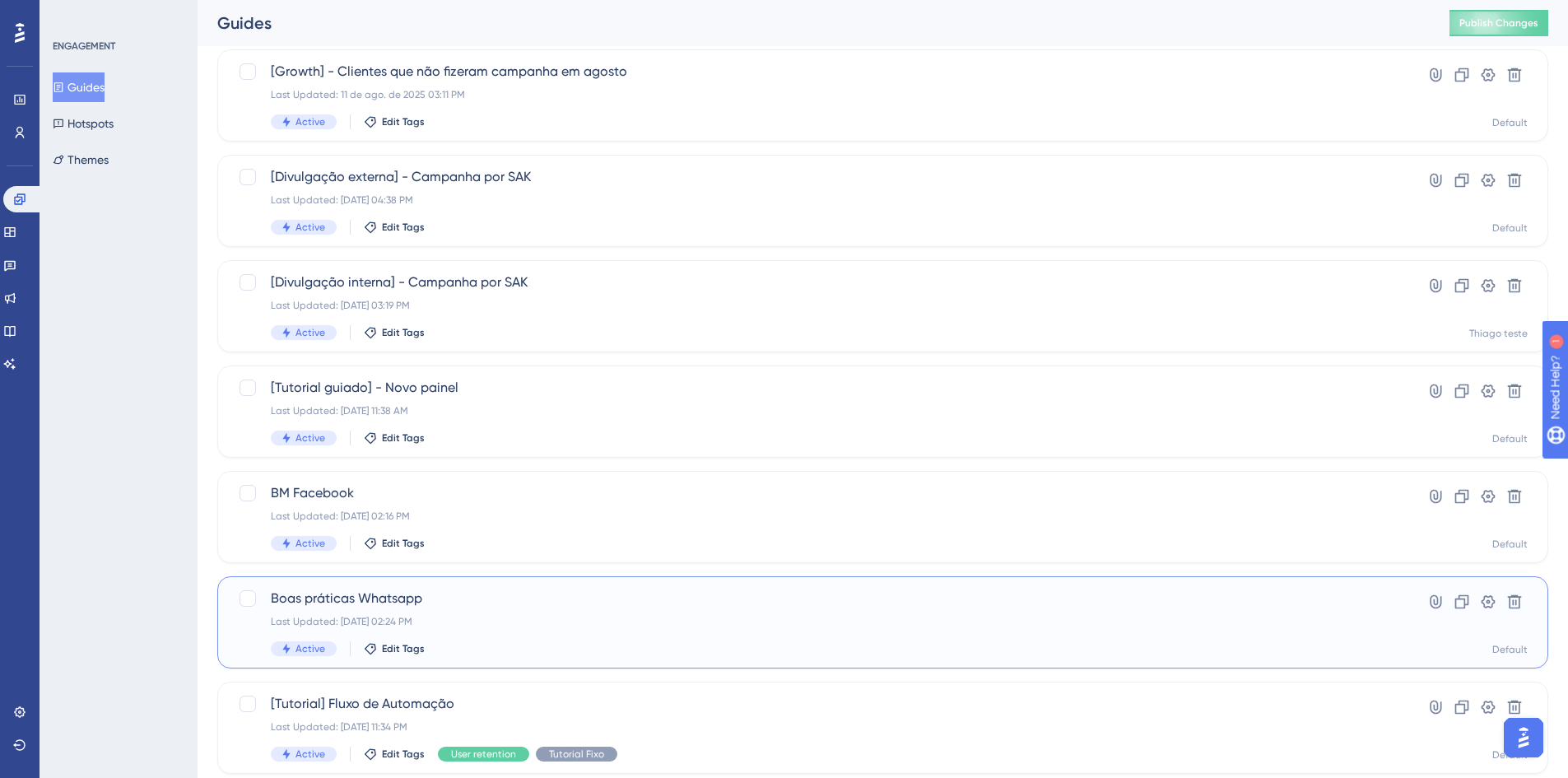
click at [487, 596] on span "Boas práticas Whatsapp" at bounding box center [817, 598] width 1092 height 20
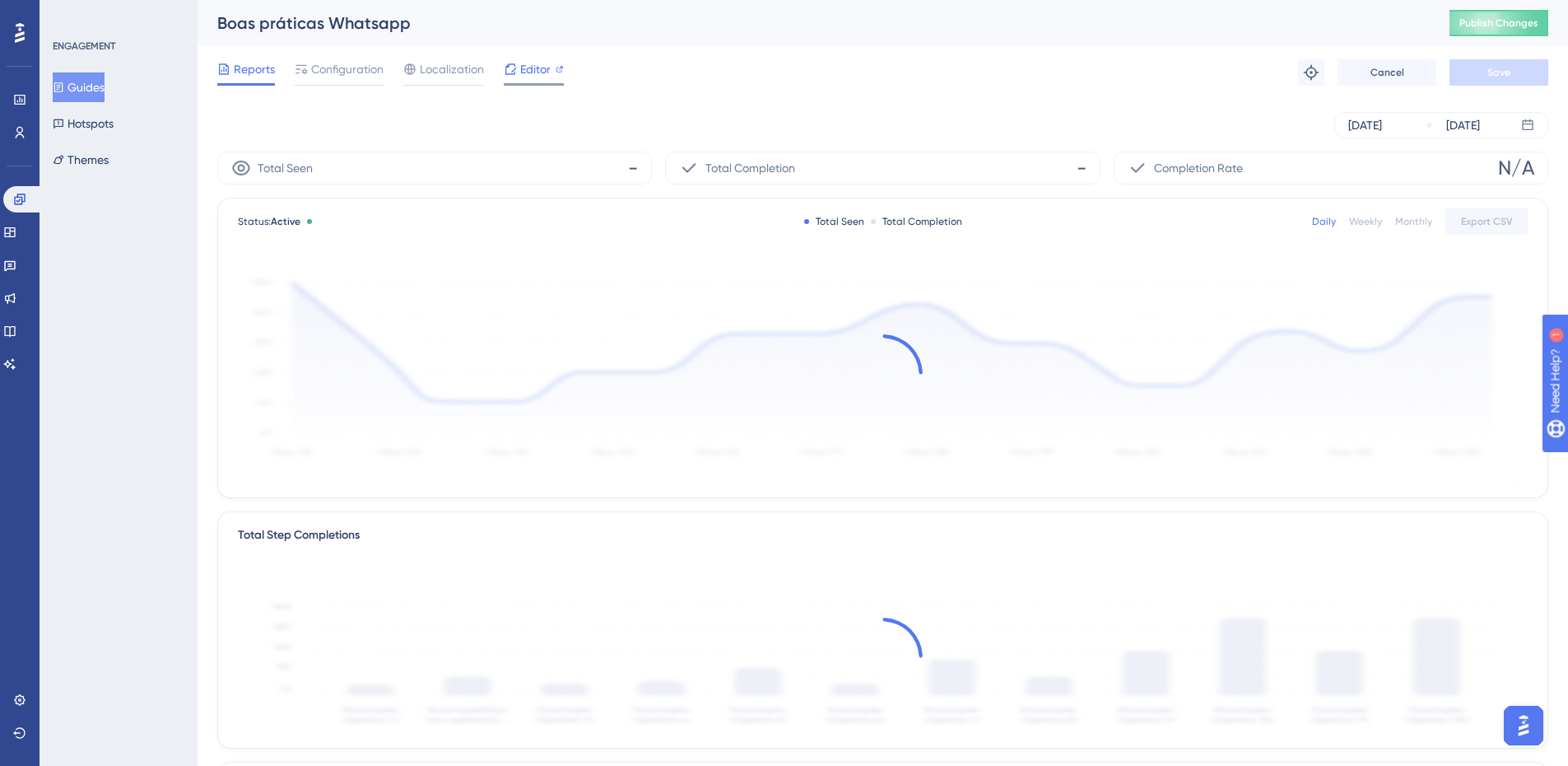
click at [529, 73] on span "Editor" at bounding box center [536, 69] width 30 height 20
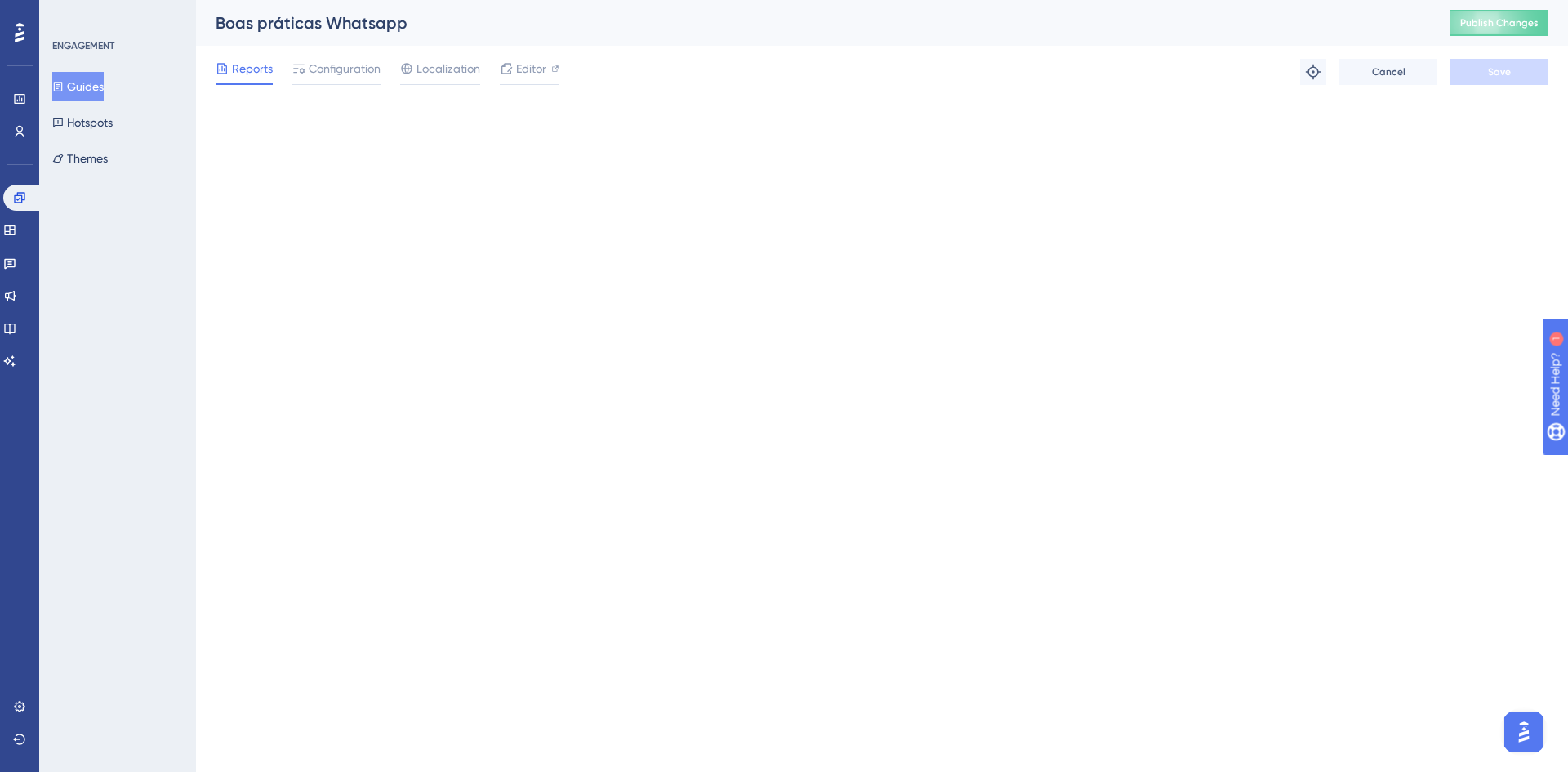
click at [1512, 35] on div "Boas práticas Whatsapp Publish Changes" at bounding box center [882, 23] width 1372 height 46
click at [1506, 27] on span "Publish Changes" at bounding box center [1499, 22] width 78 height 13
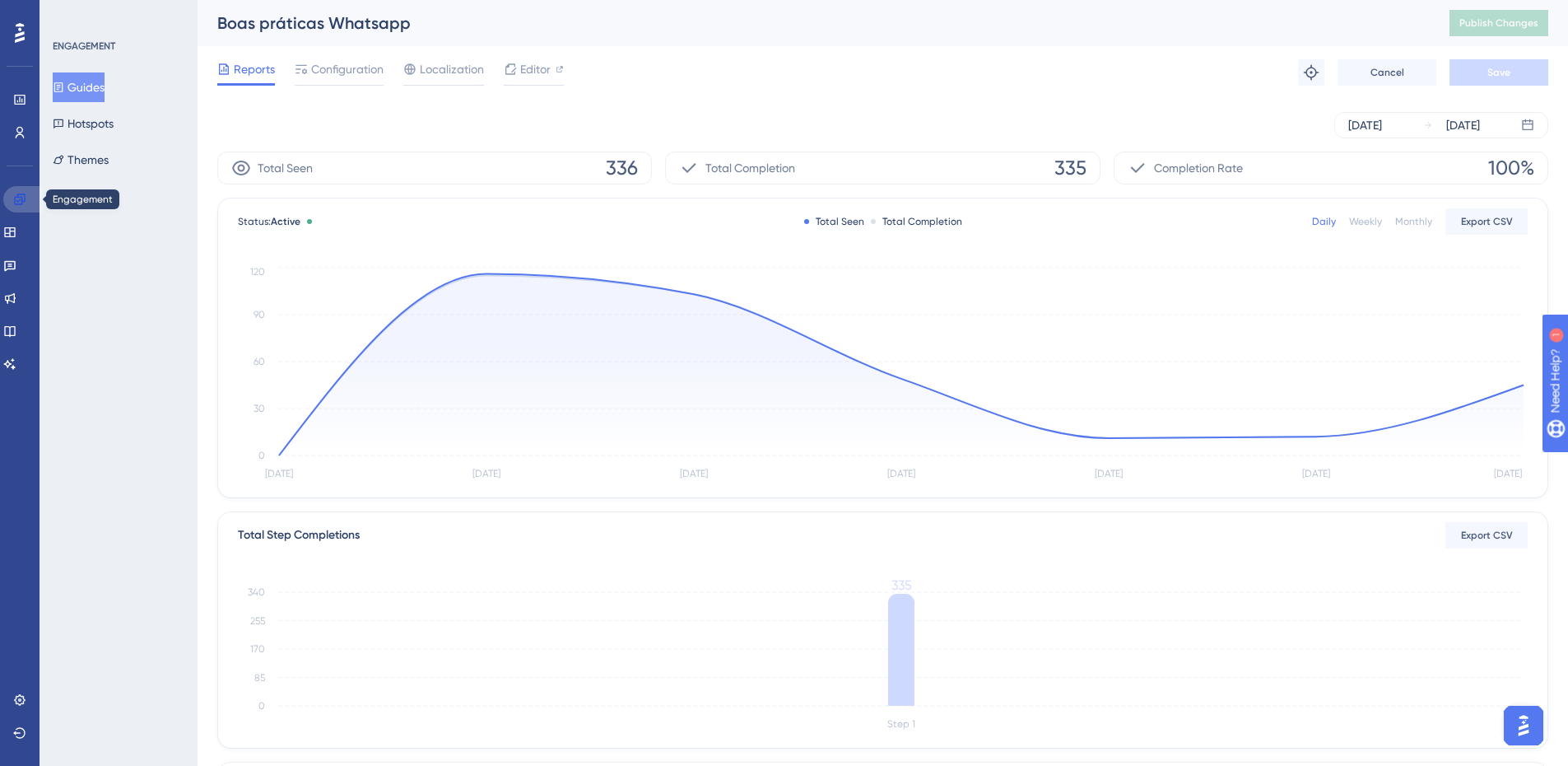
click at [25, 189] on link at bounding box center [23, 199] width 39 height 26
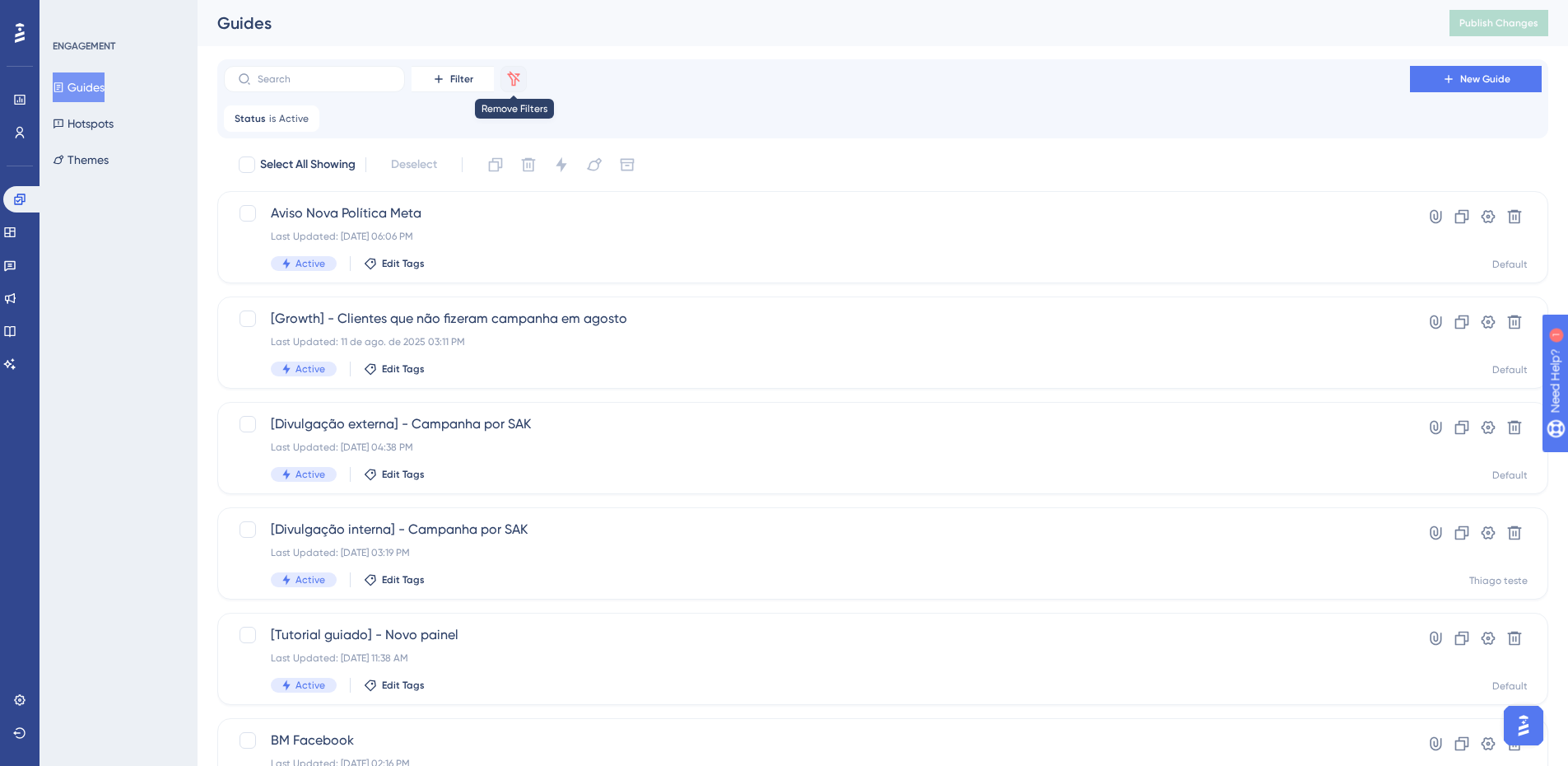
click at [525, 71] on button at bounding box center [513, 79] width 26 height 26
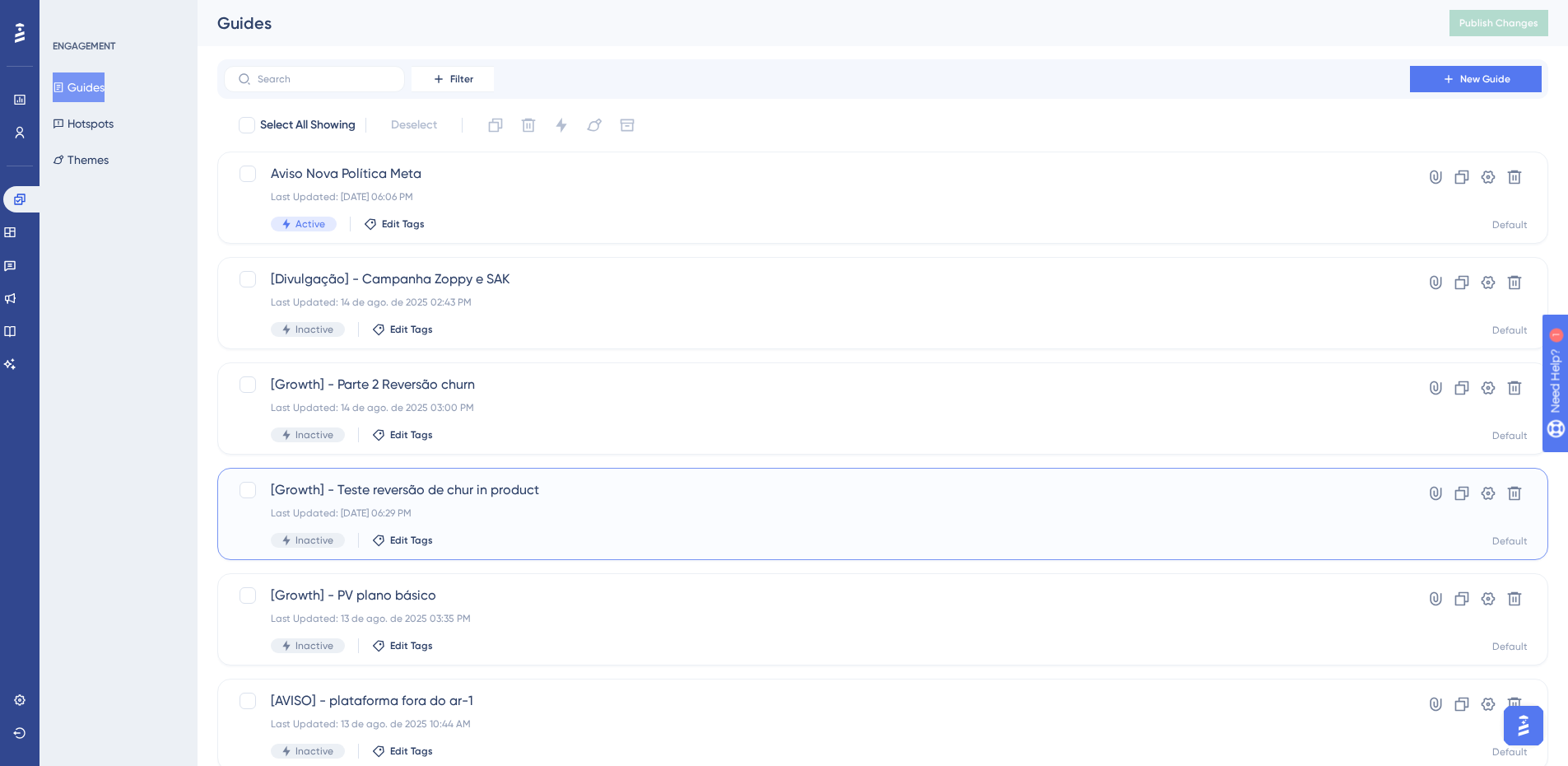
click at [494, 484] on span "[Growth] - Teste reversão de chur in product" at bounding box center [817, 490] width 1092 height 20
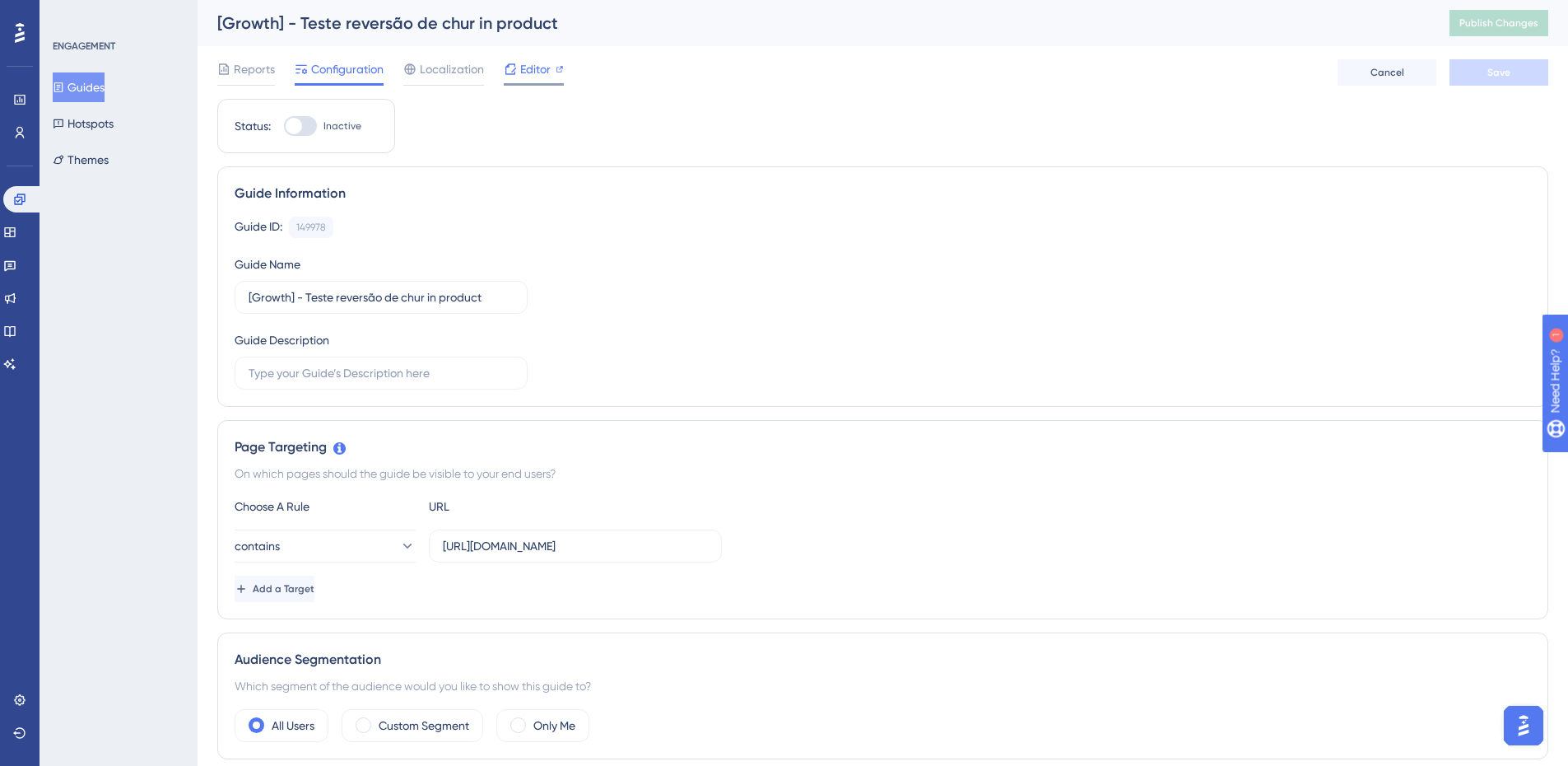
click at [550, 65] on span "Editor" at bounding box center [536, 69] width 30 height 20
